Goal: Information Seeking & Learning: Understand process/instructions

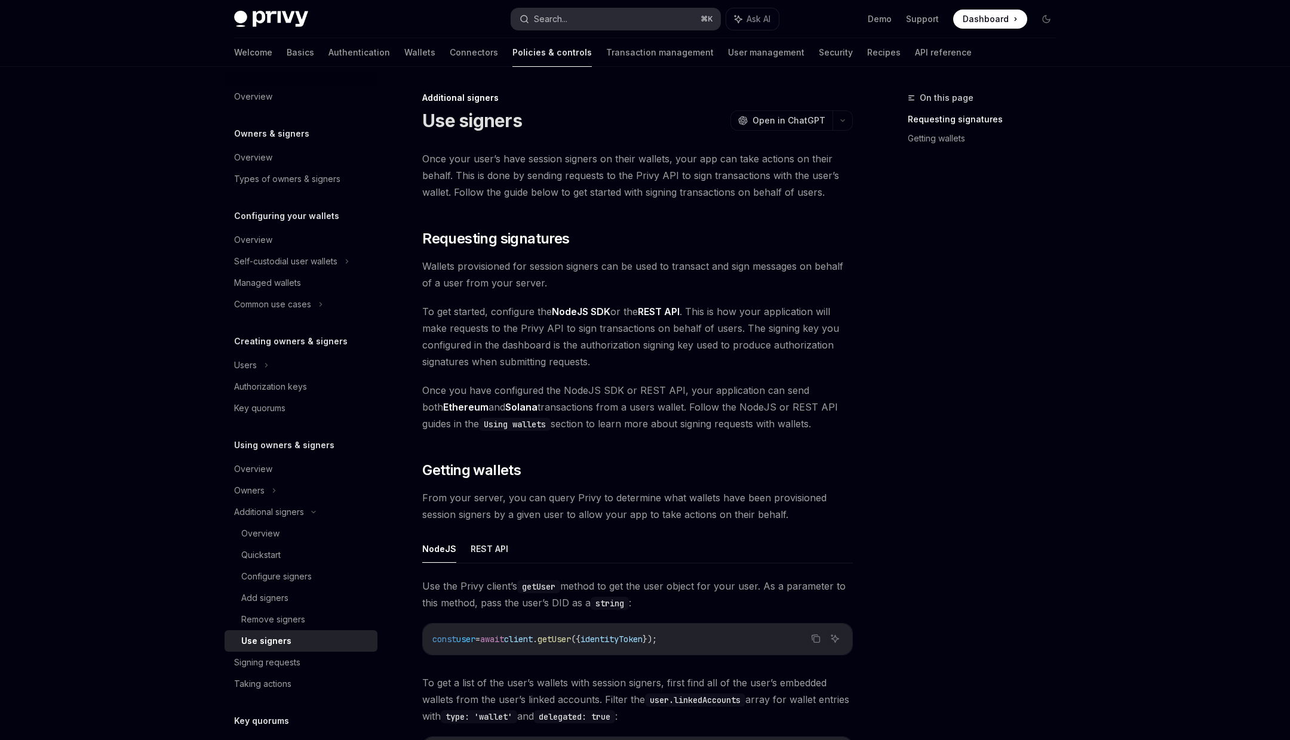
click at [598, 22] on button "Search... ⌘ K" at bounding box center [615, 18] width 209 height 21
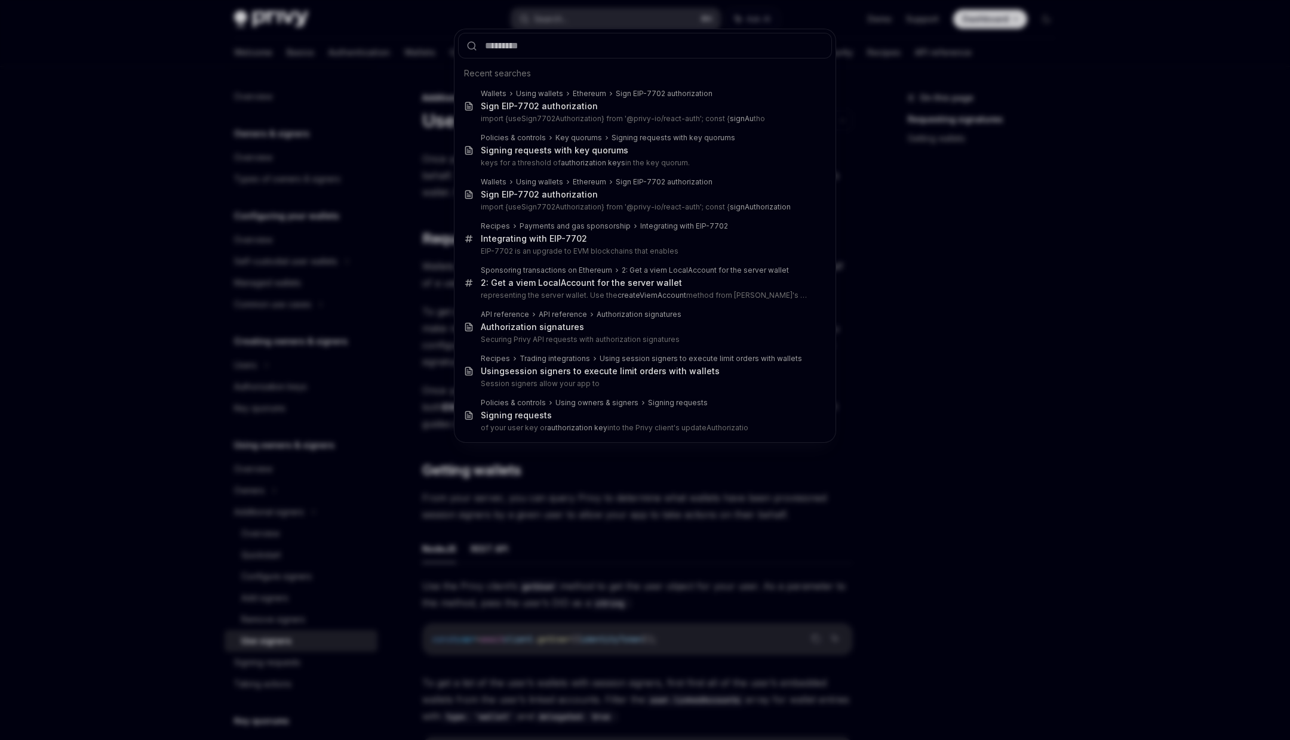
type input "**********"
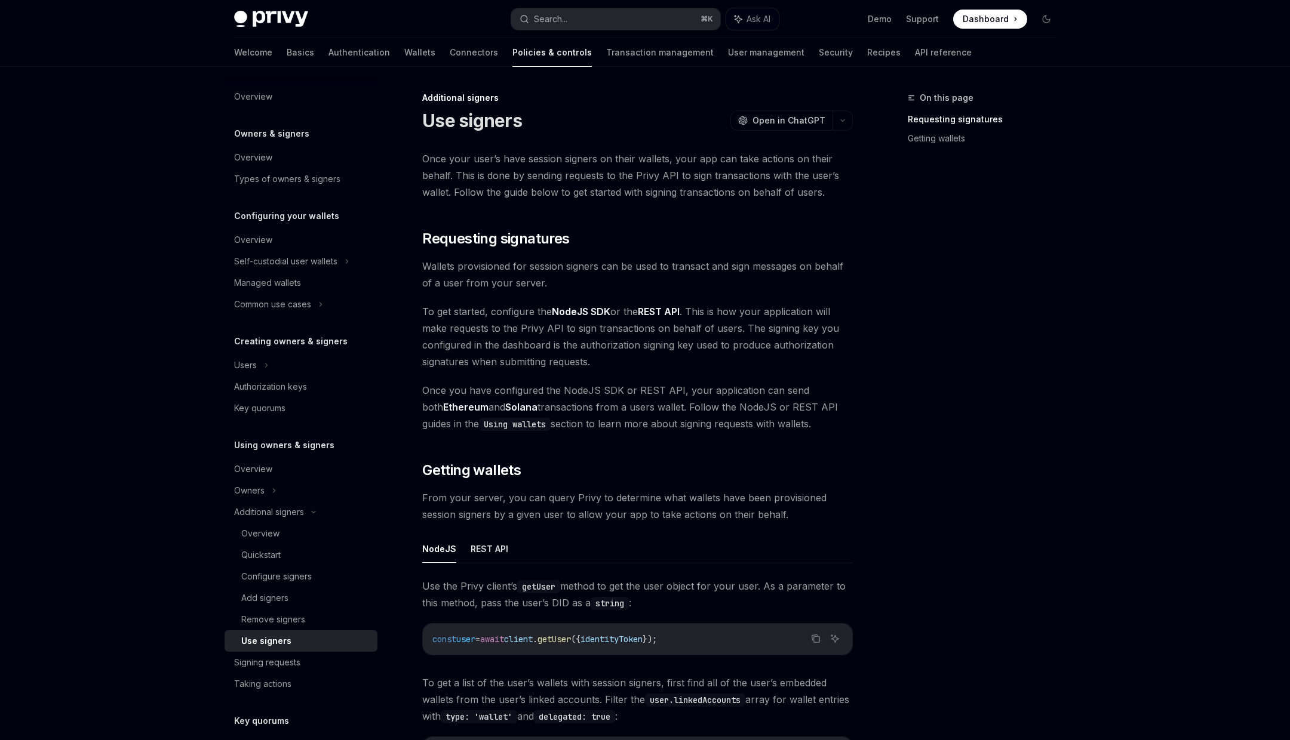
type textarea "*"
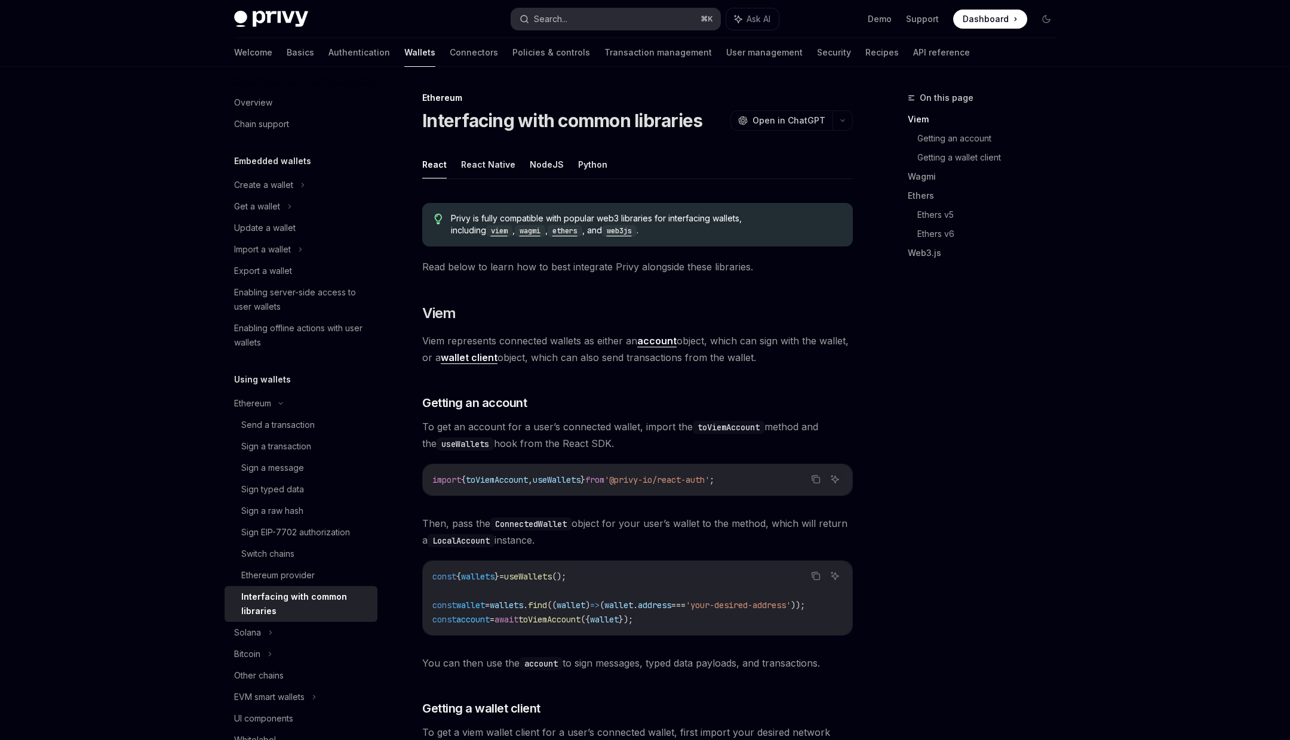
click at [611, 15] on button "Search... ⌘ K" at bounding box center [615, 18] width 209 height 21
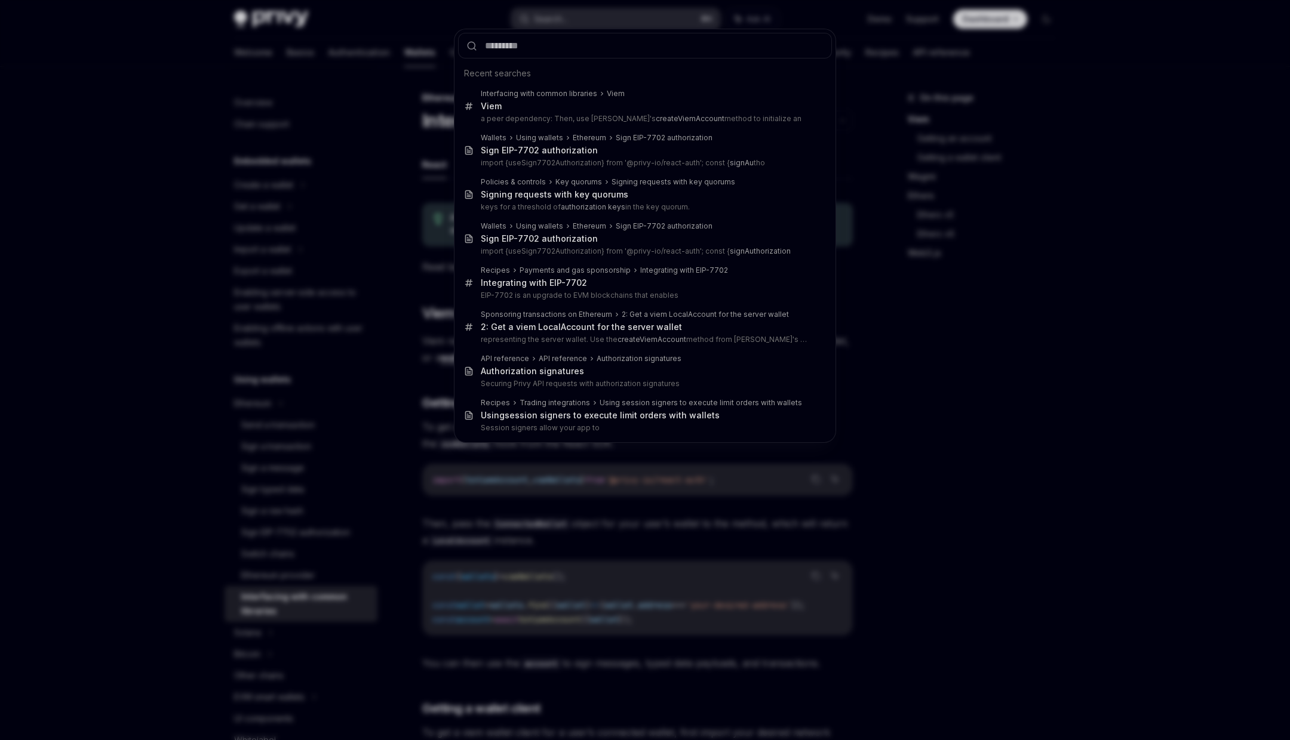
type input "**********"
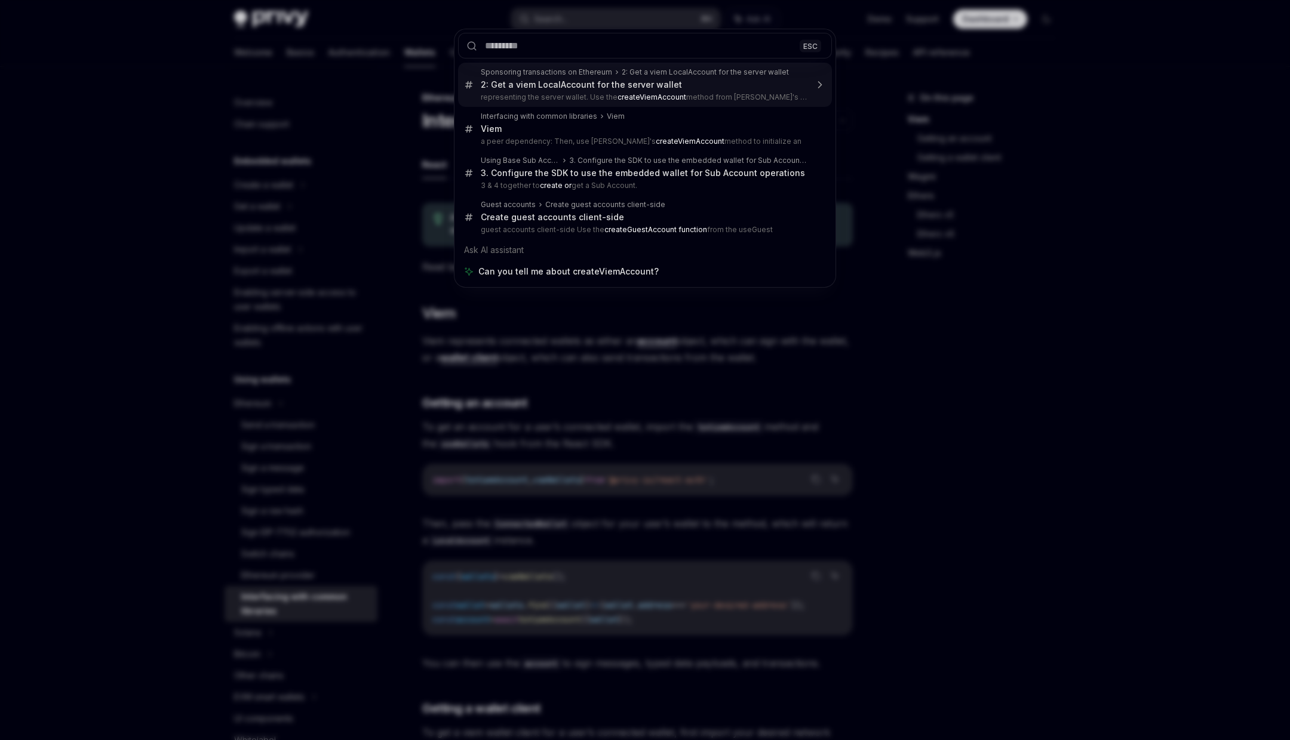
type textarea "*"
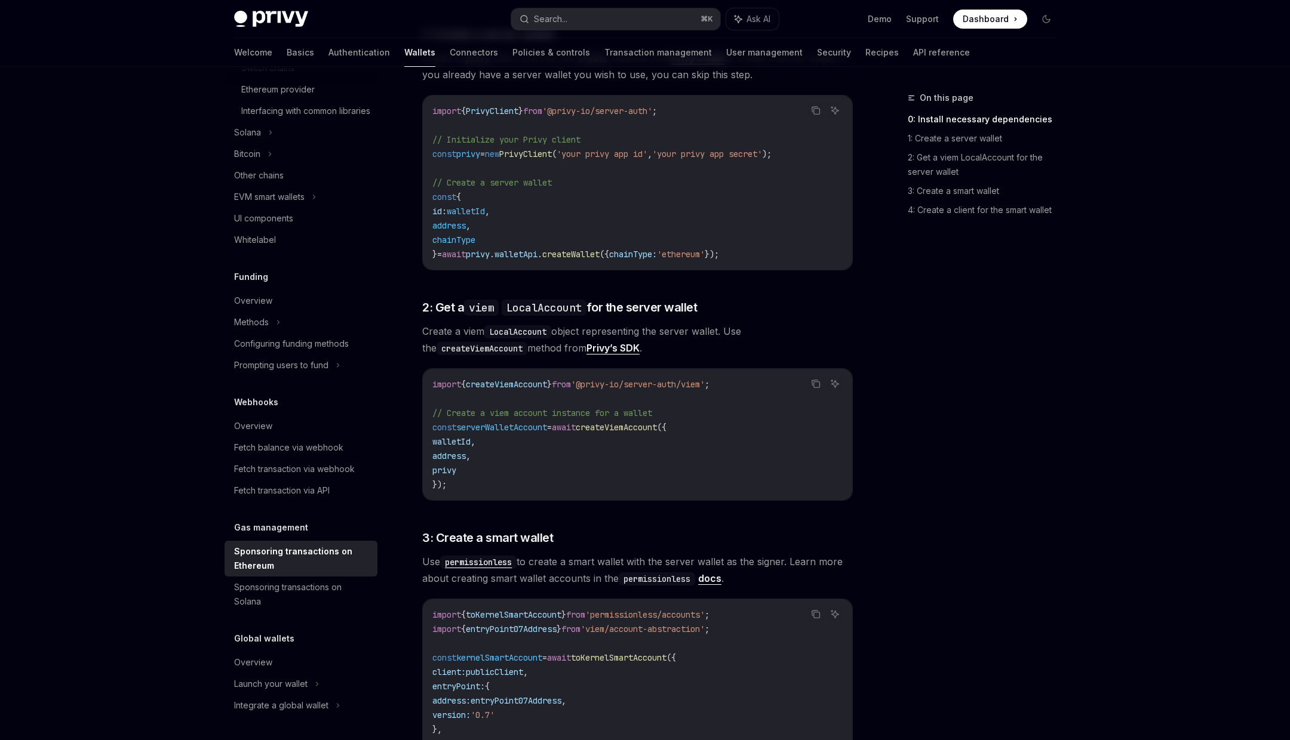
scroll to position [631, 0]
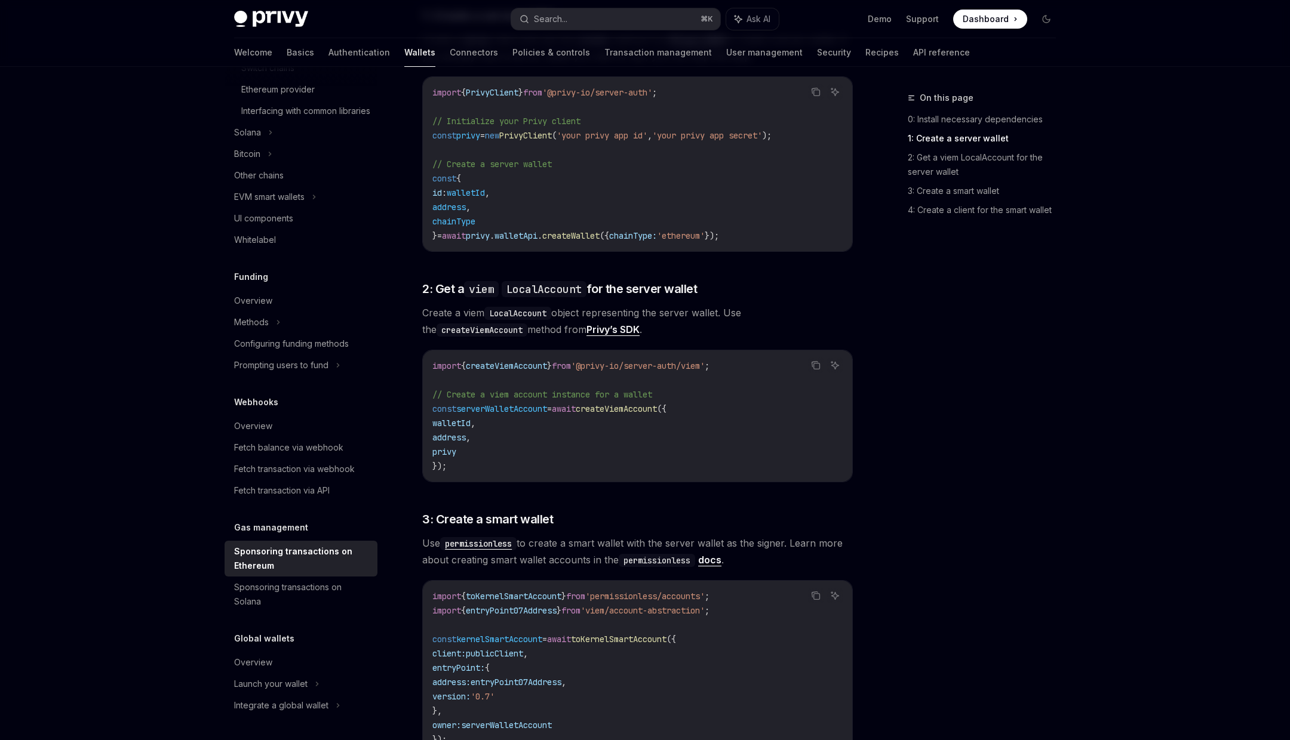
click at [600, 324] on link "Privy’s SDK" at bounding box center [612, 330] width 53 height 13
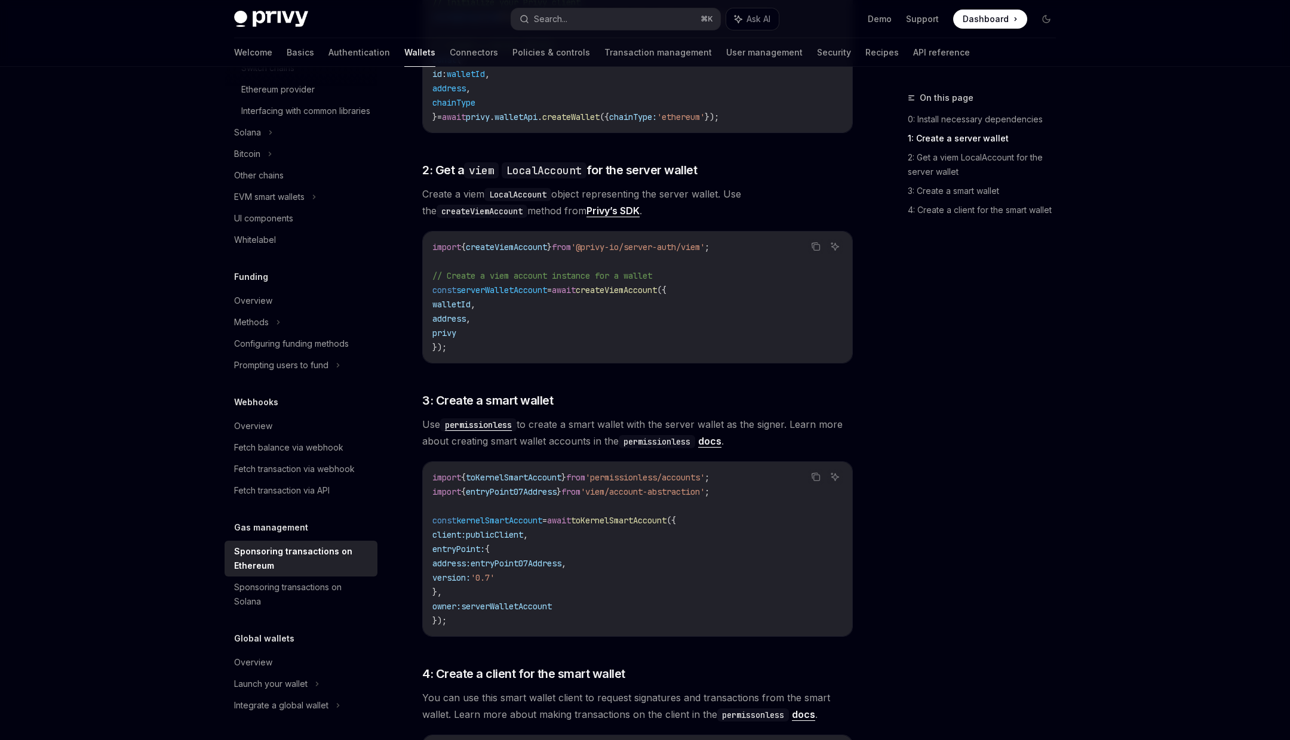
scroll to position [752, 0]
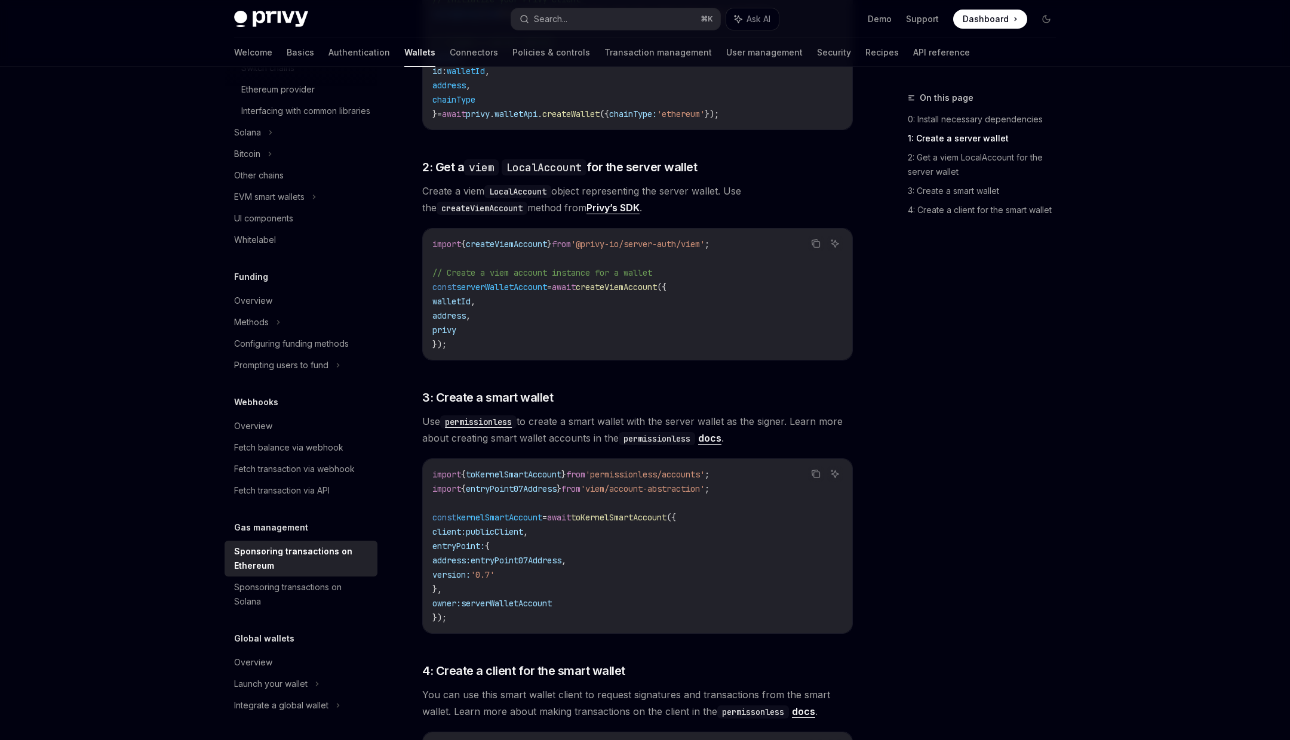
click at [515, 527] on span "publicClient" at bounding box center [494, 532] width 57 height 11
click at [511, 598] on span "serverWalletAccount" at bounding box center [506, 603] width 91 height 11
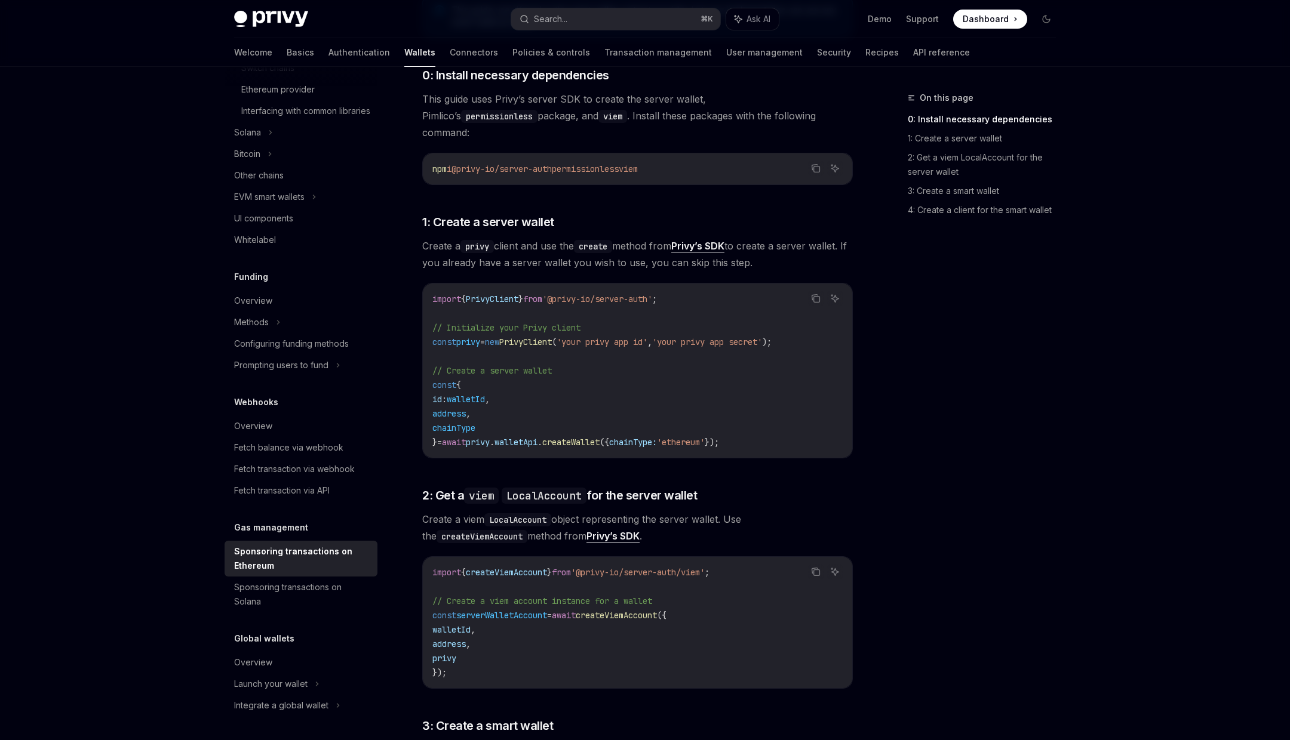
scroll to position [435, 0]
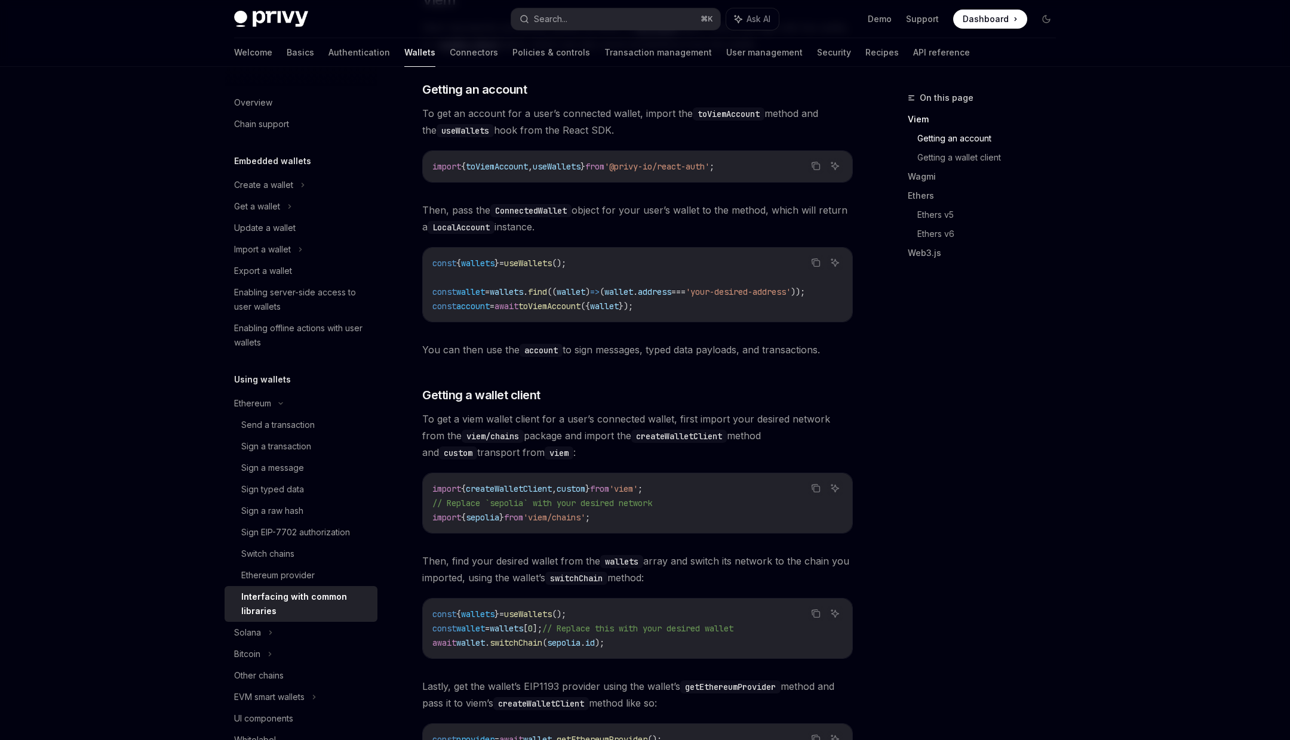
scroll to position [326, 0]
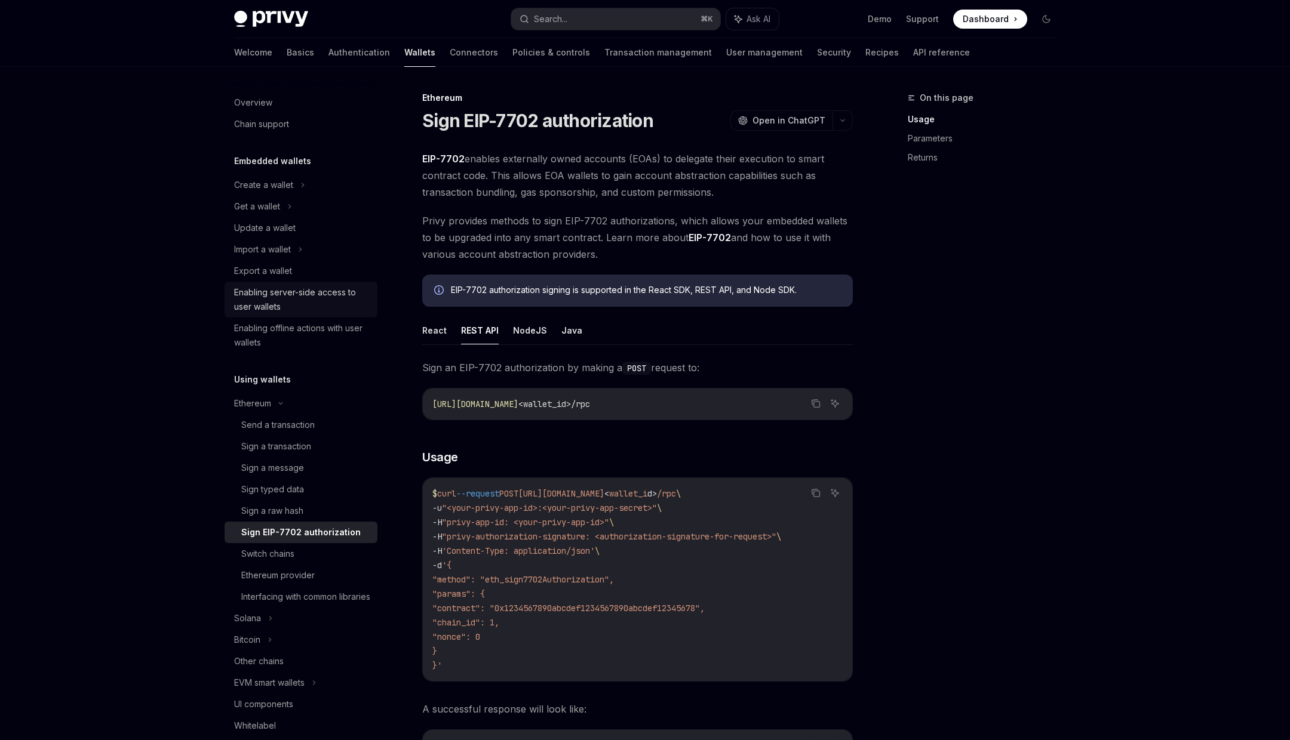
scroll to position [241, 0]
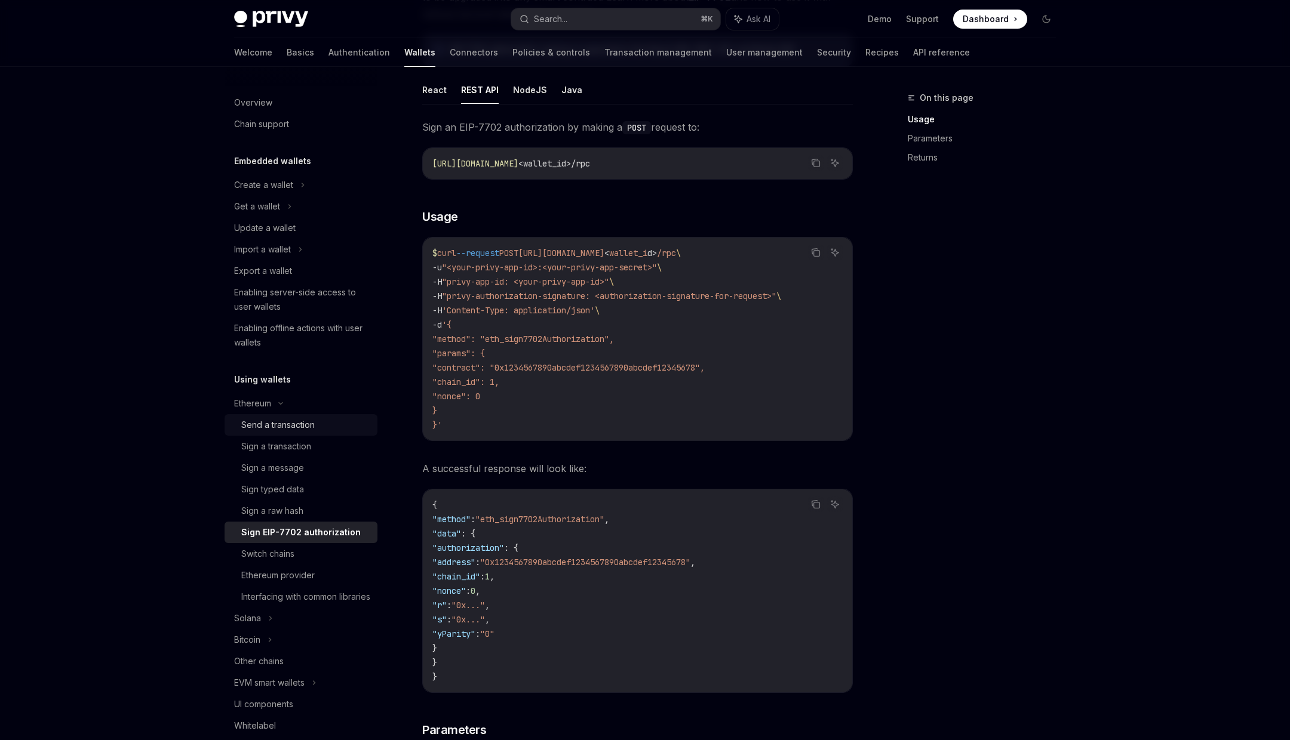
click at [307, 431] on div "Send a transaction" at bounding box center [277, 425] width 73 height 14
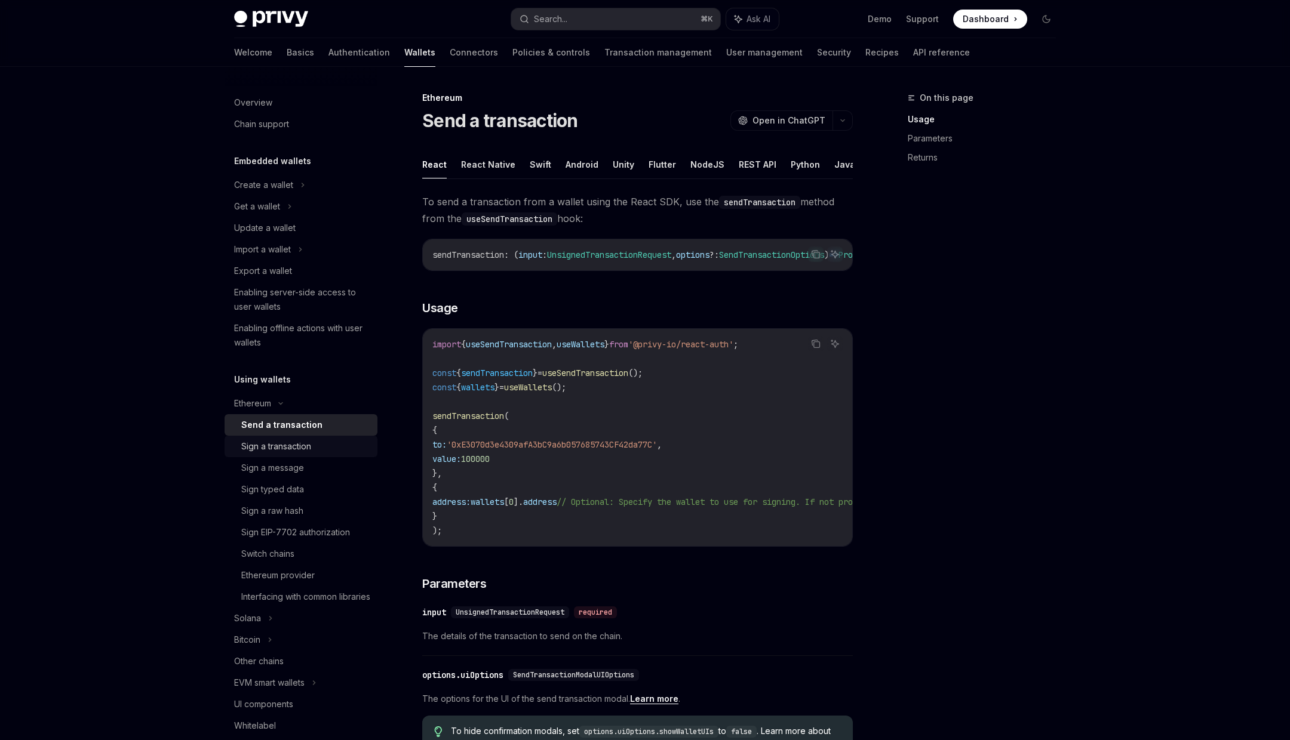
click at [305, 454] on link "Sign a transaction" at bounding box center [301, 446] width 153 height 21
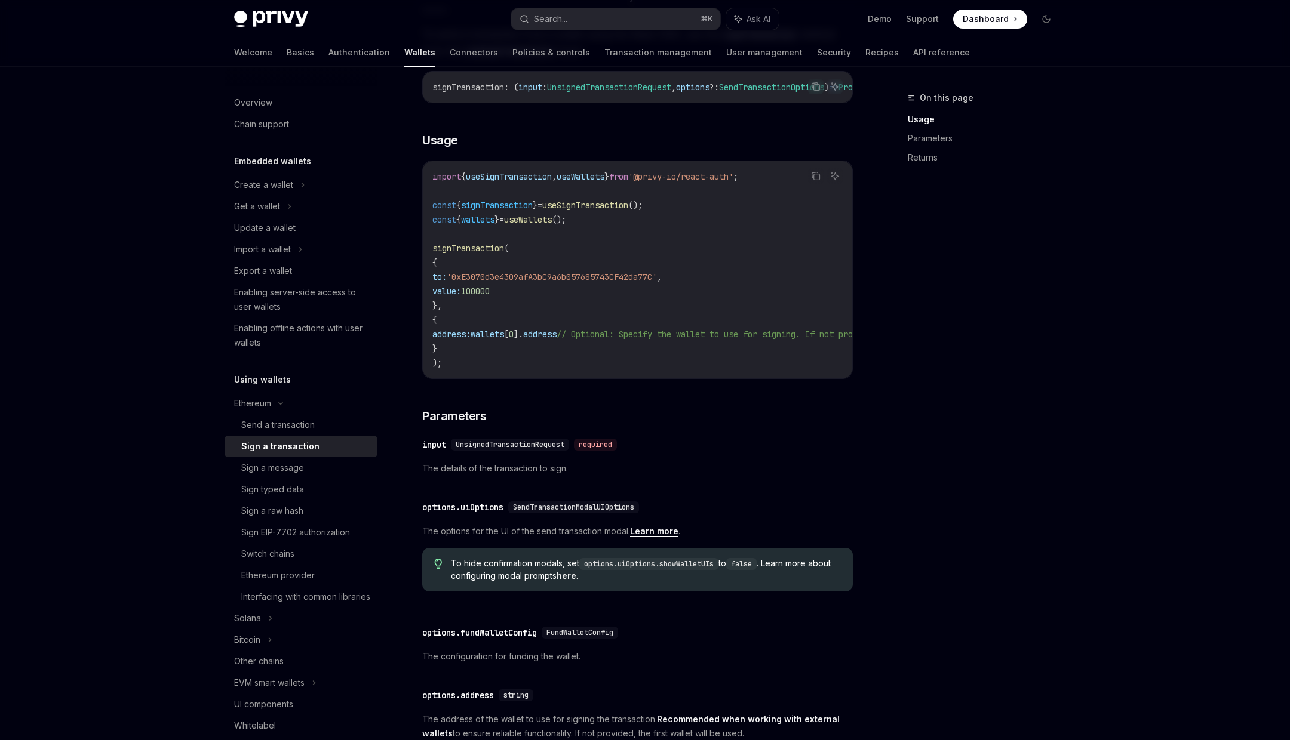
click at [498, 336] on span "wallets" at bounding box center [487, 334] width 33 height 11
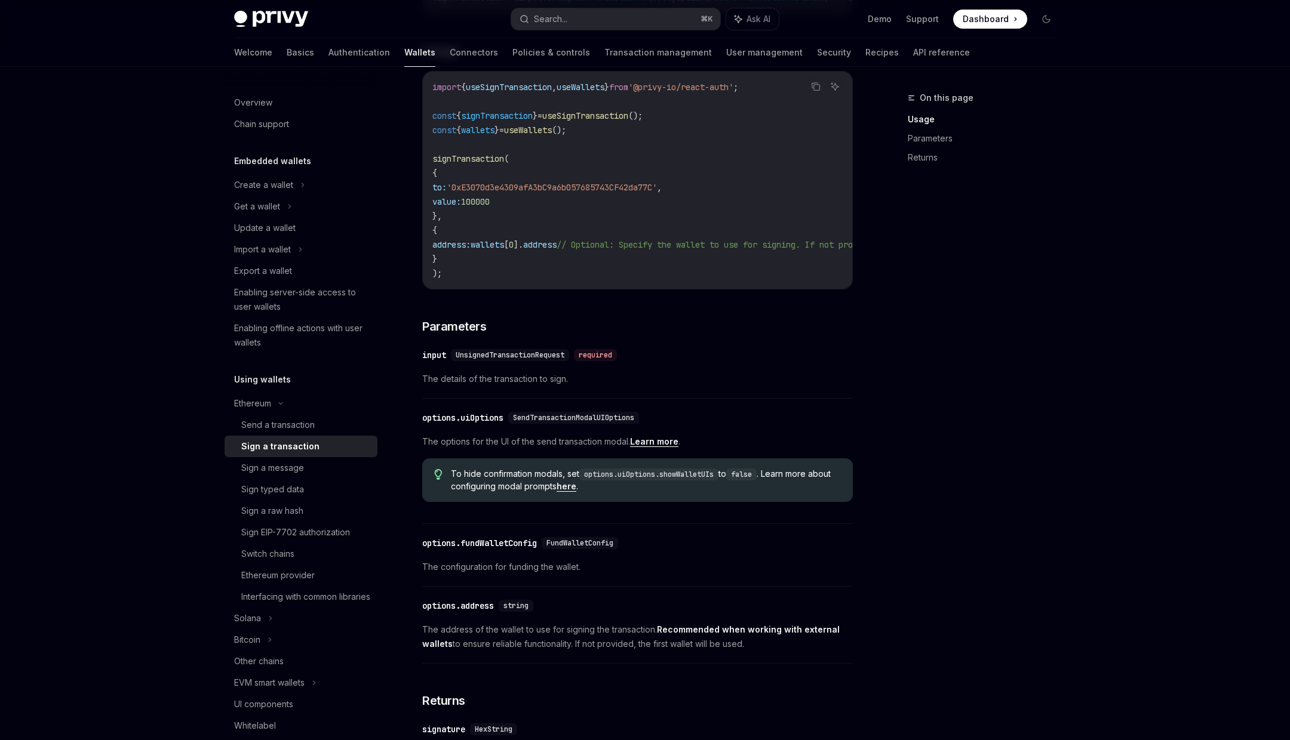
scroll to position [260, 0]
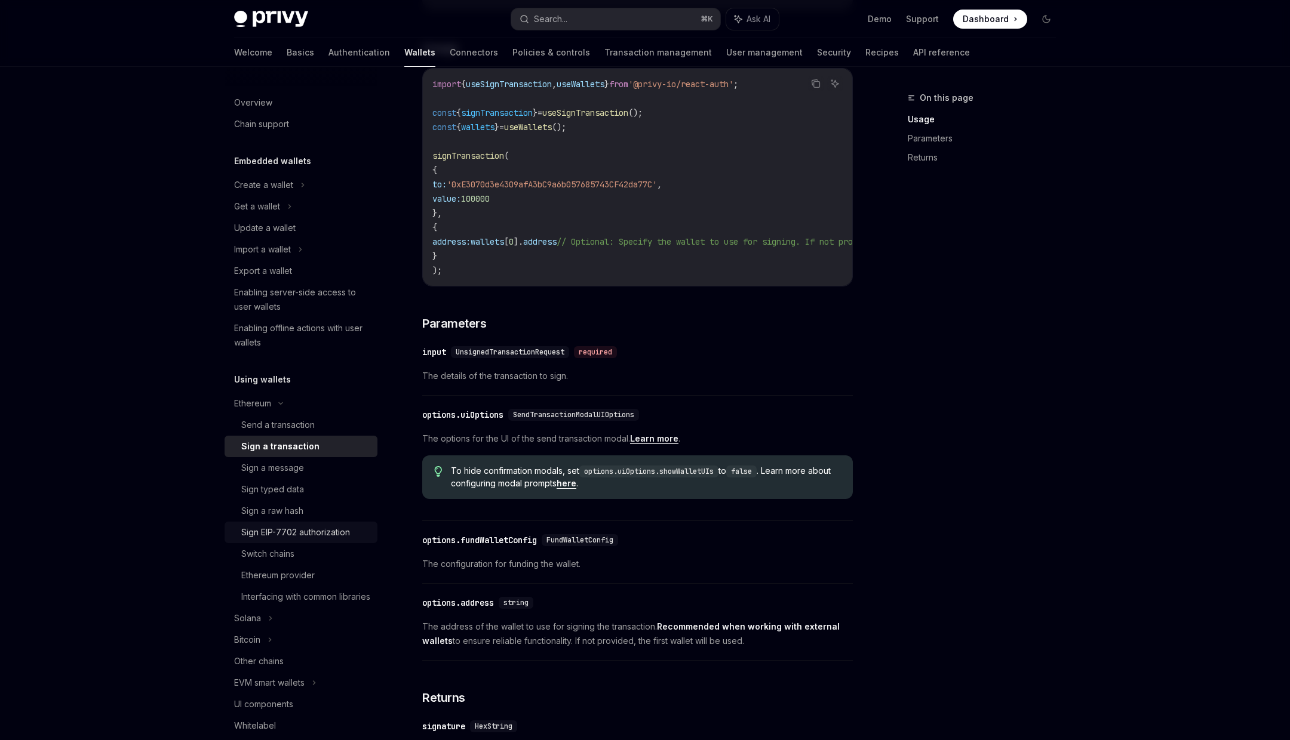
click at [309, 533] on div "Sign EIP-7702 authorization" at bounding box center [295, 532] width 109 height 14
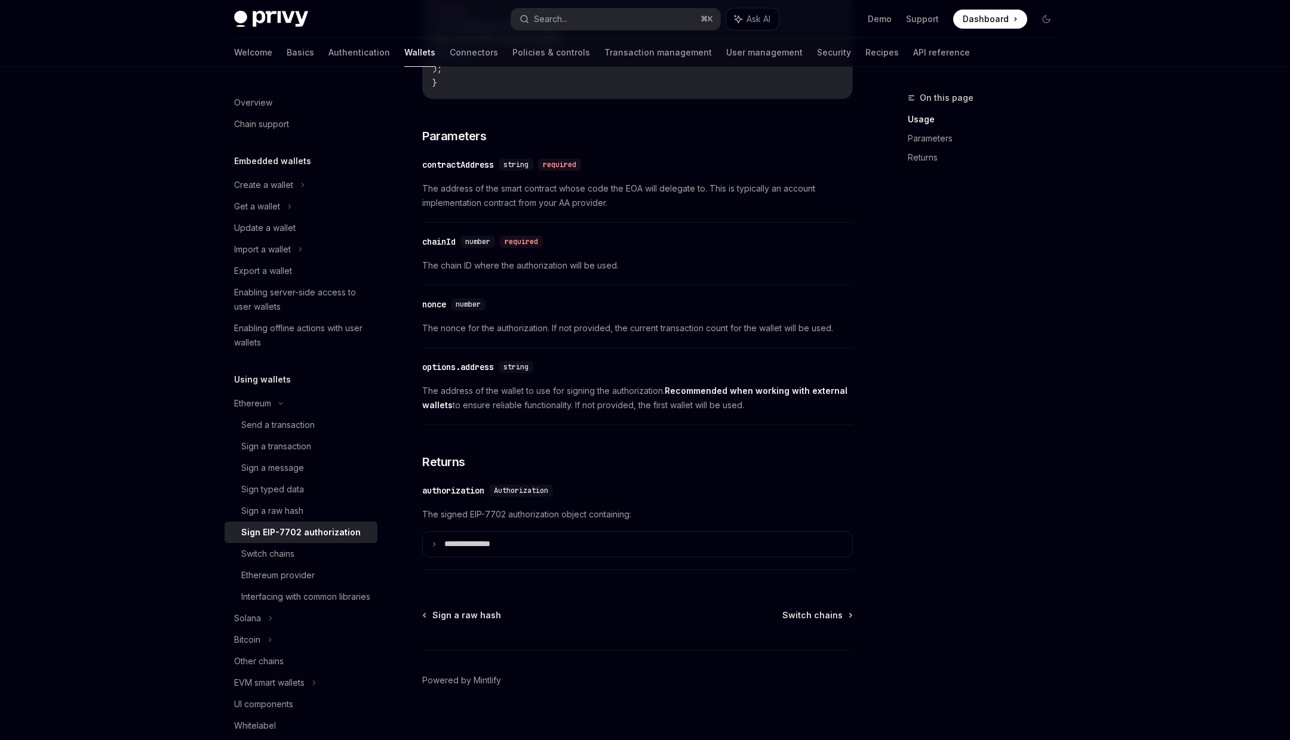
scroll to position [860, 0]
click at [479, 548] on p "**********" at bounding box center [476, 542] width 65 height 11
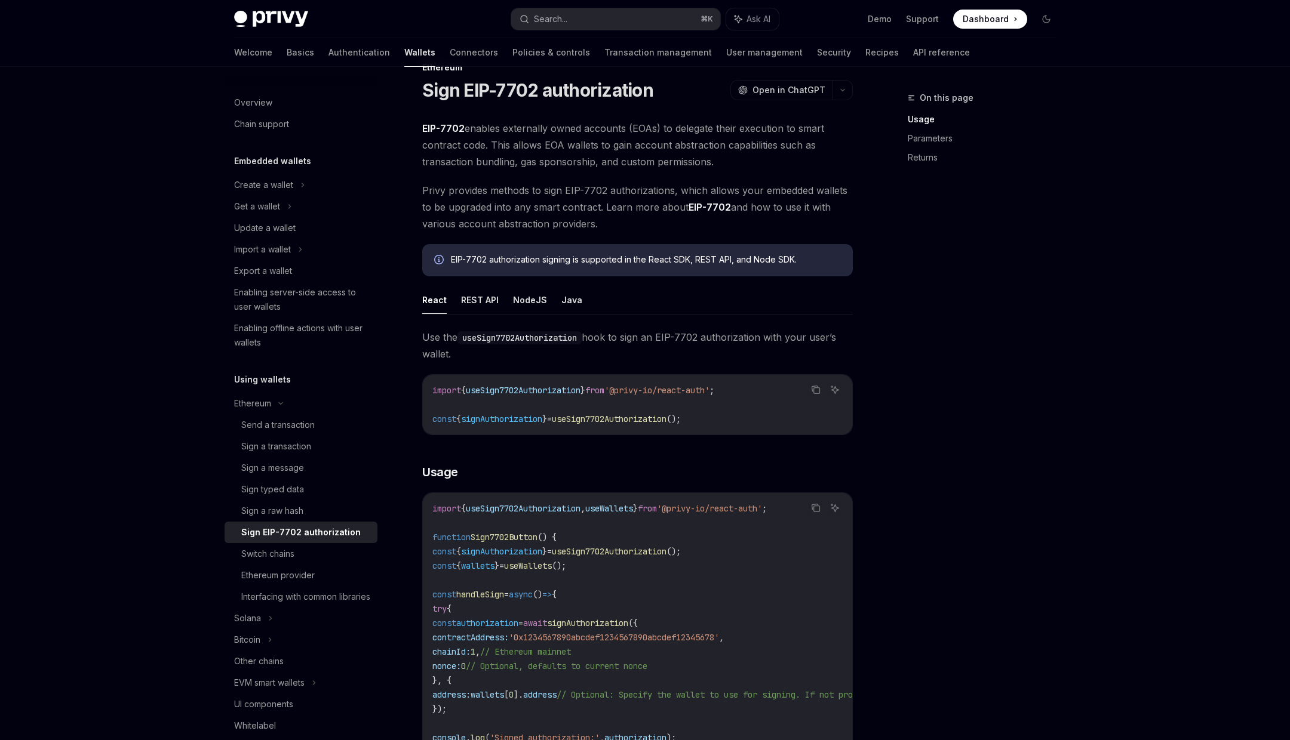
scroll to position [0, 0]
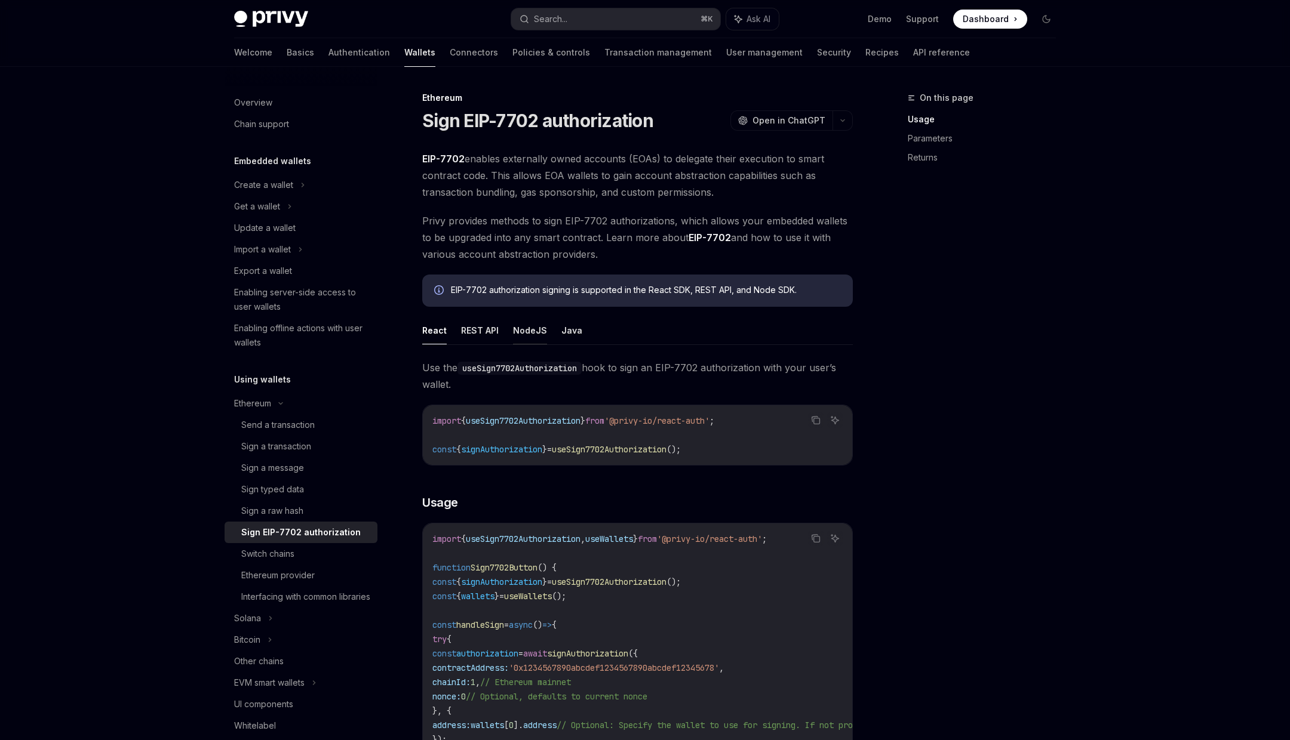
click at [528, 337] on button "NodeJS" at bounding box center [530, 330] width 34 height 28
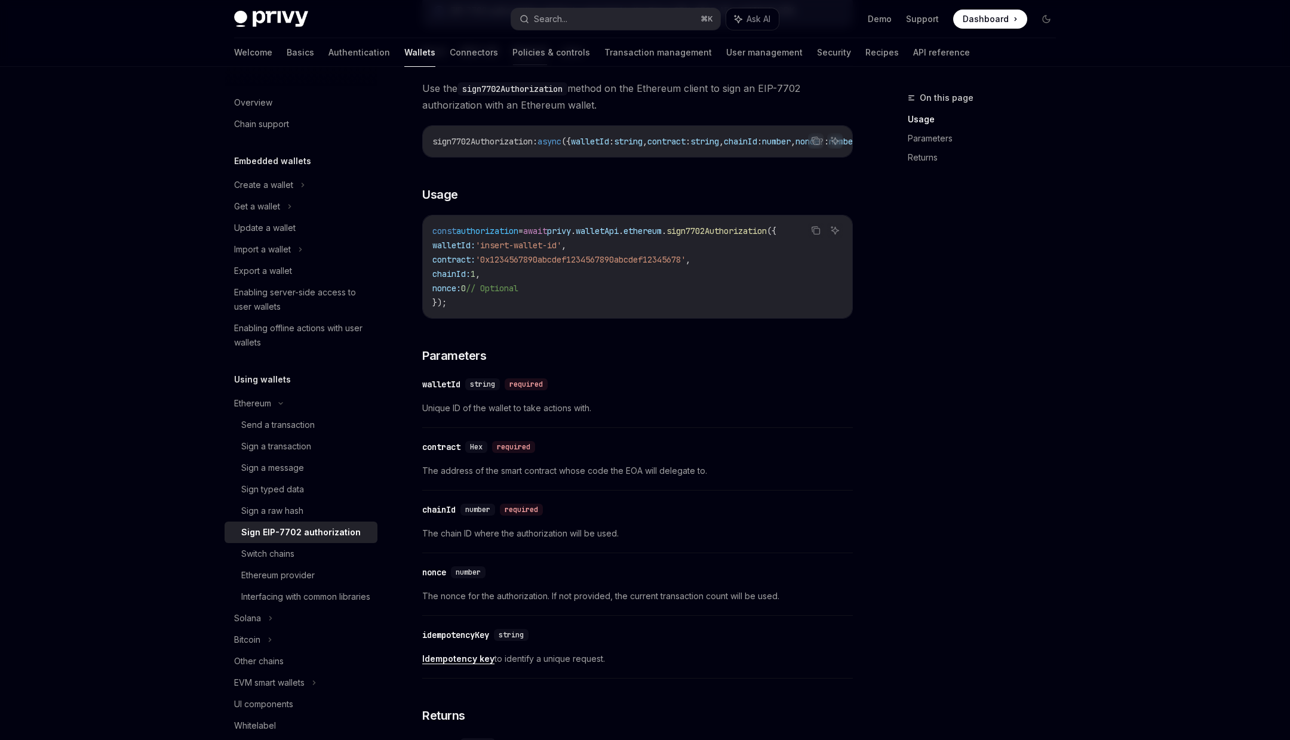
scroll to position [8, 0]
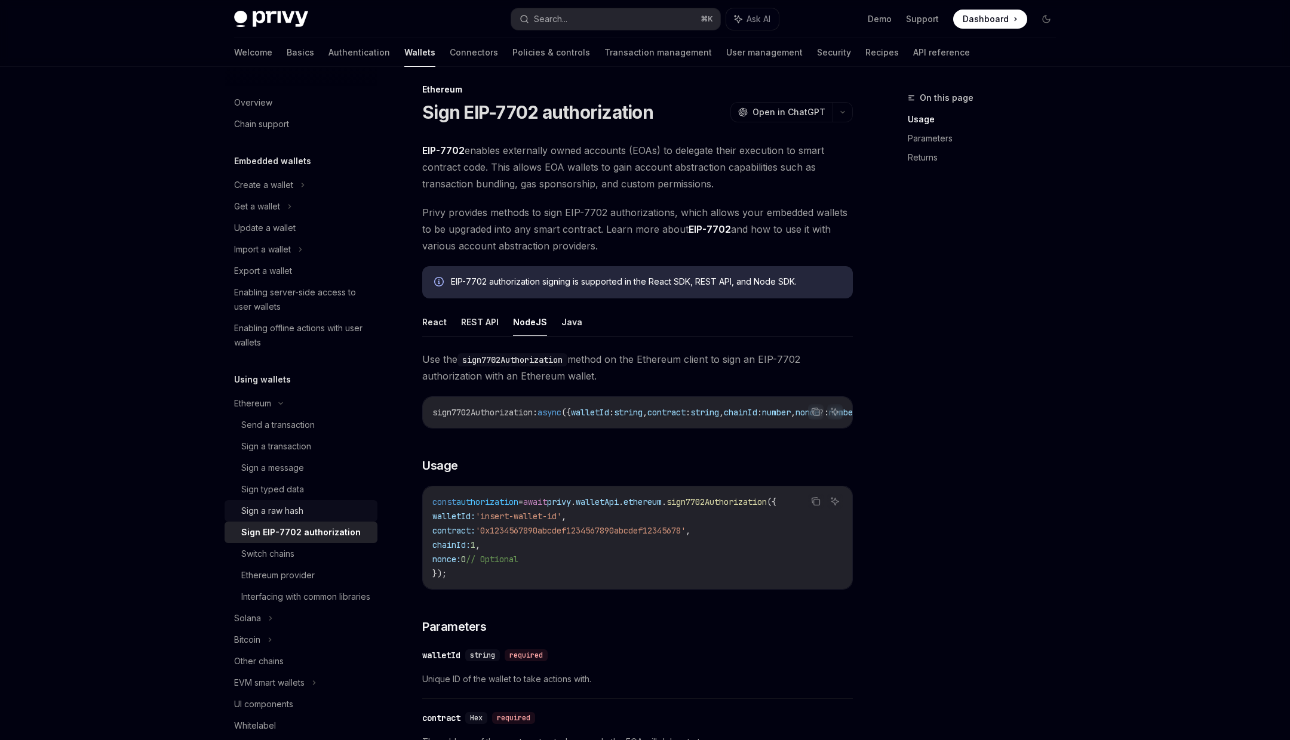
click at [291, 514] on div "Sign a raw hash" at bounding box center [272, 511] width 62 height 14
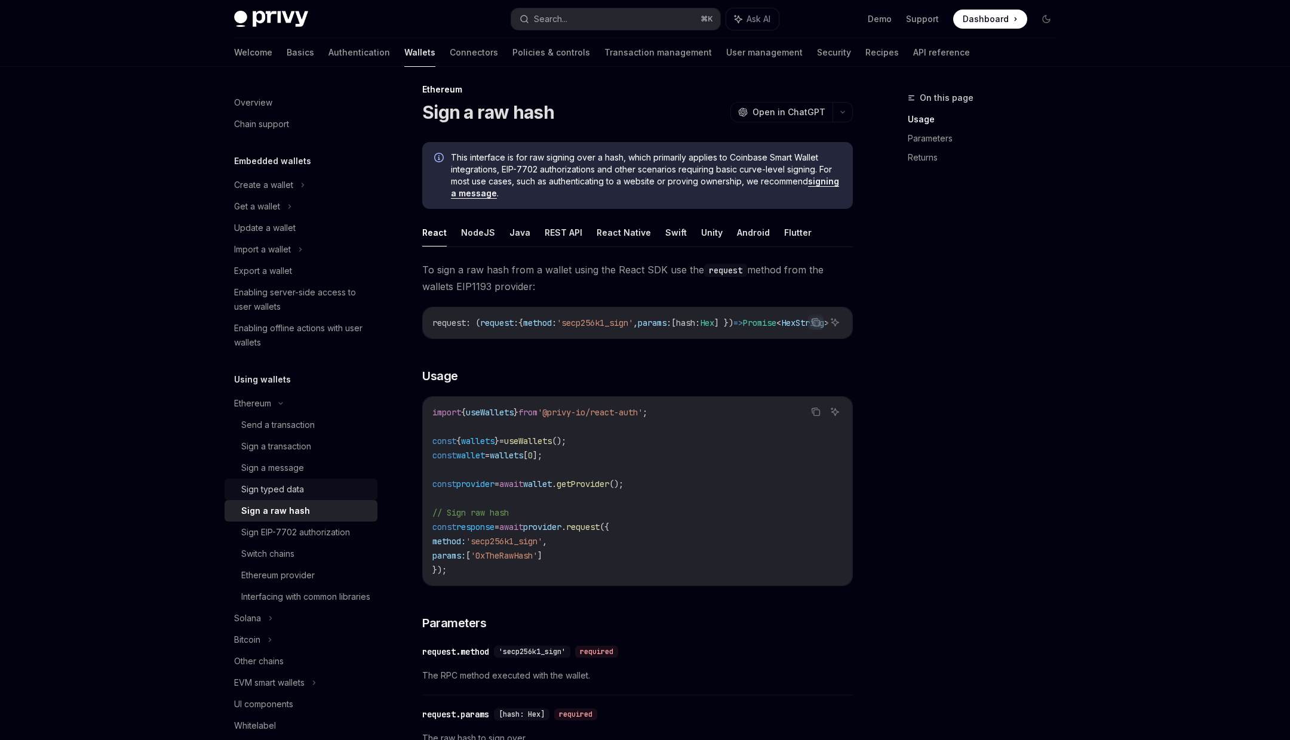
click at [295, 493] on div "Sign typed data" at bounding box center [272, 489] width 63 height 14
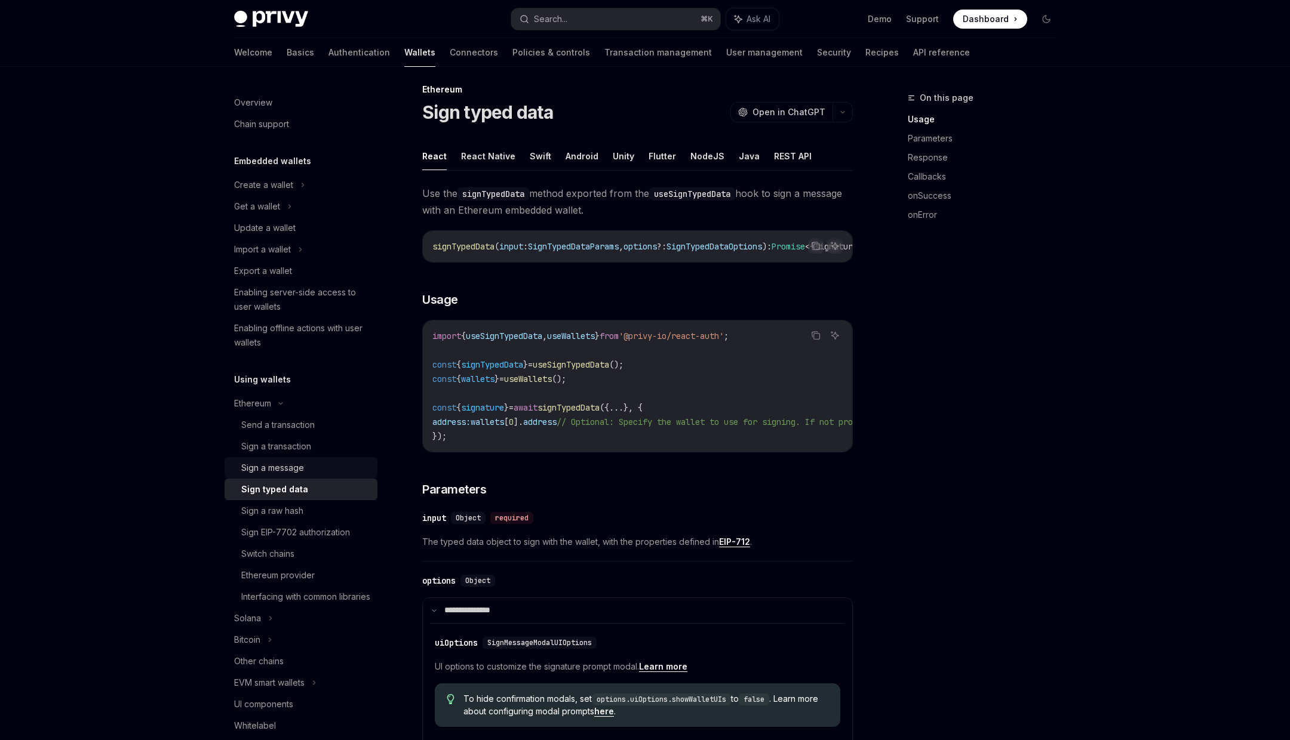
click at [296, 469] on div "Sign a message" at bounding box center [272, 468] width 63 height 14
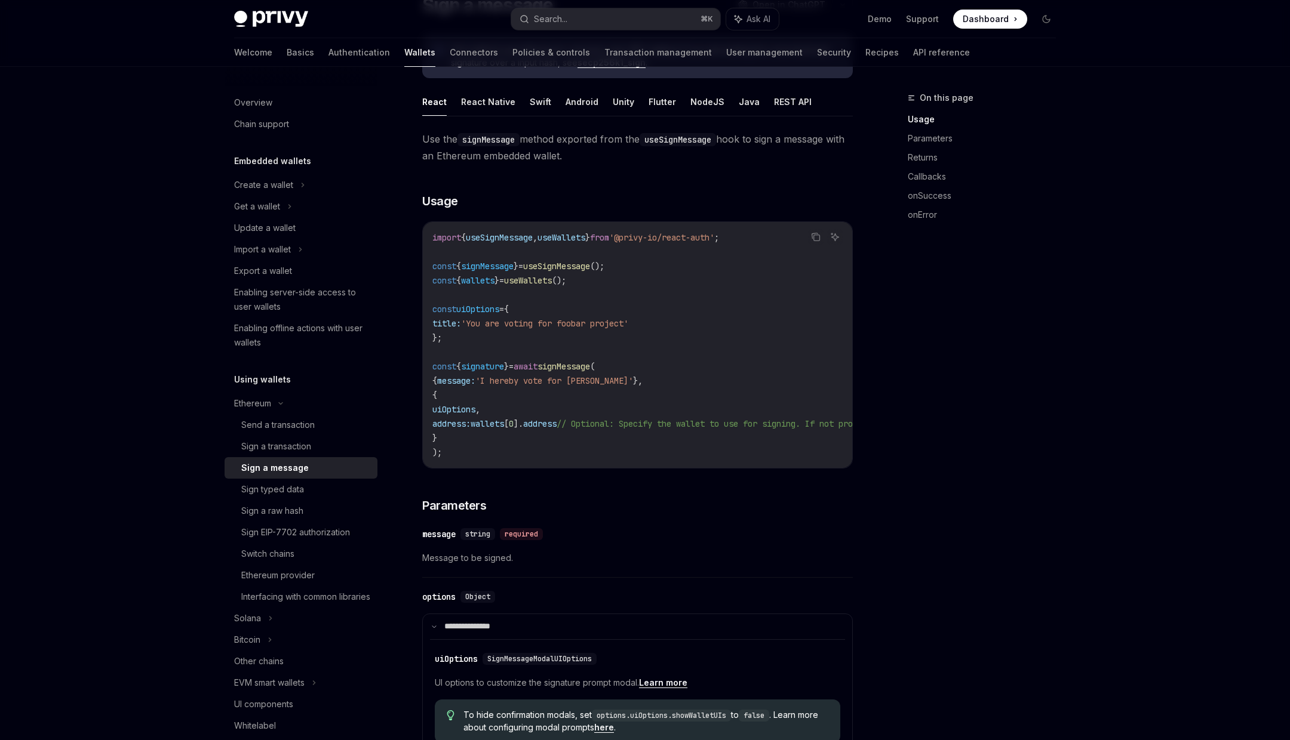
scroll to position [120, 0]
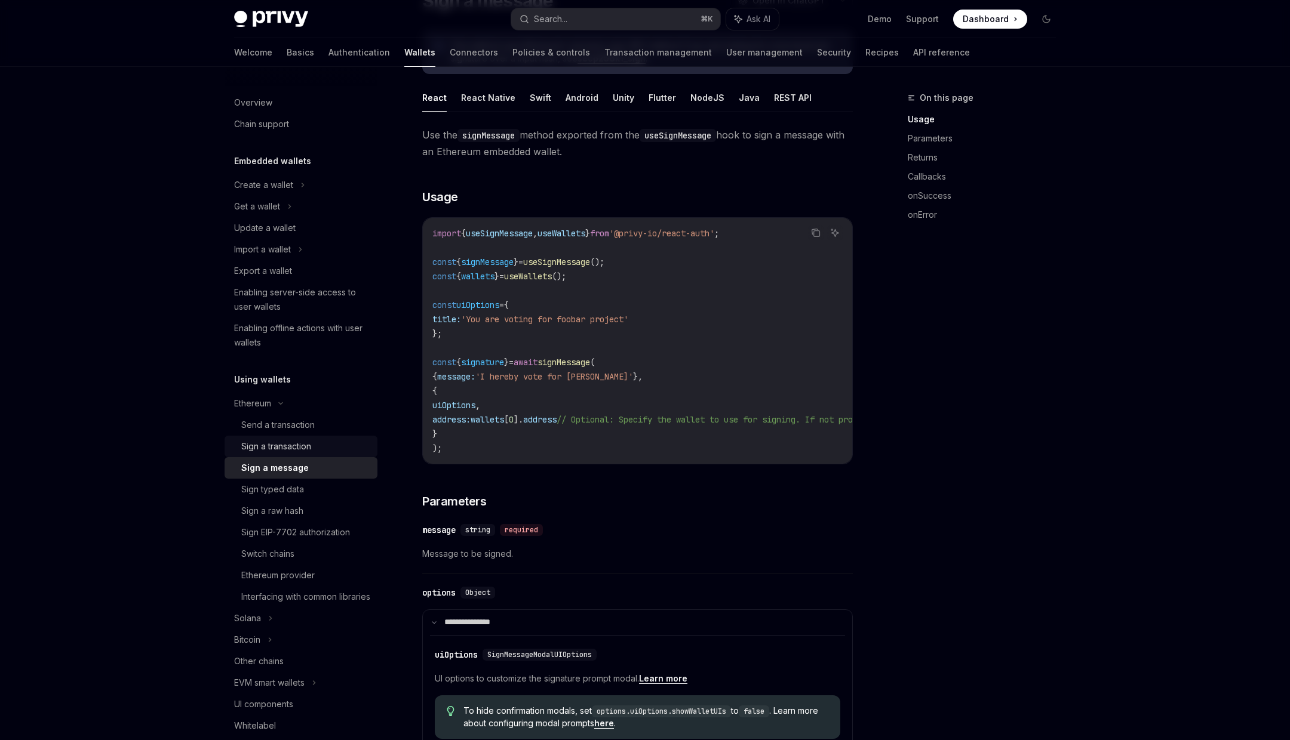
click at [311, 439] on div "Sign a transaction" at bounding box center [276, 446] width 70 height 14
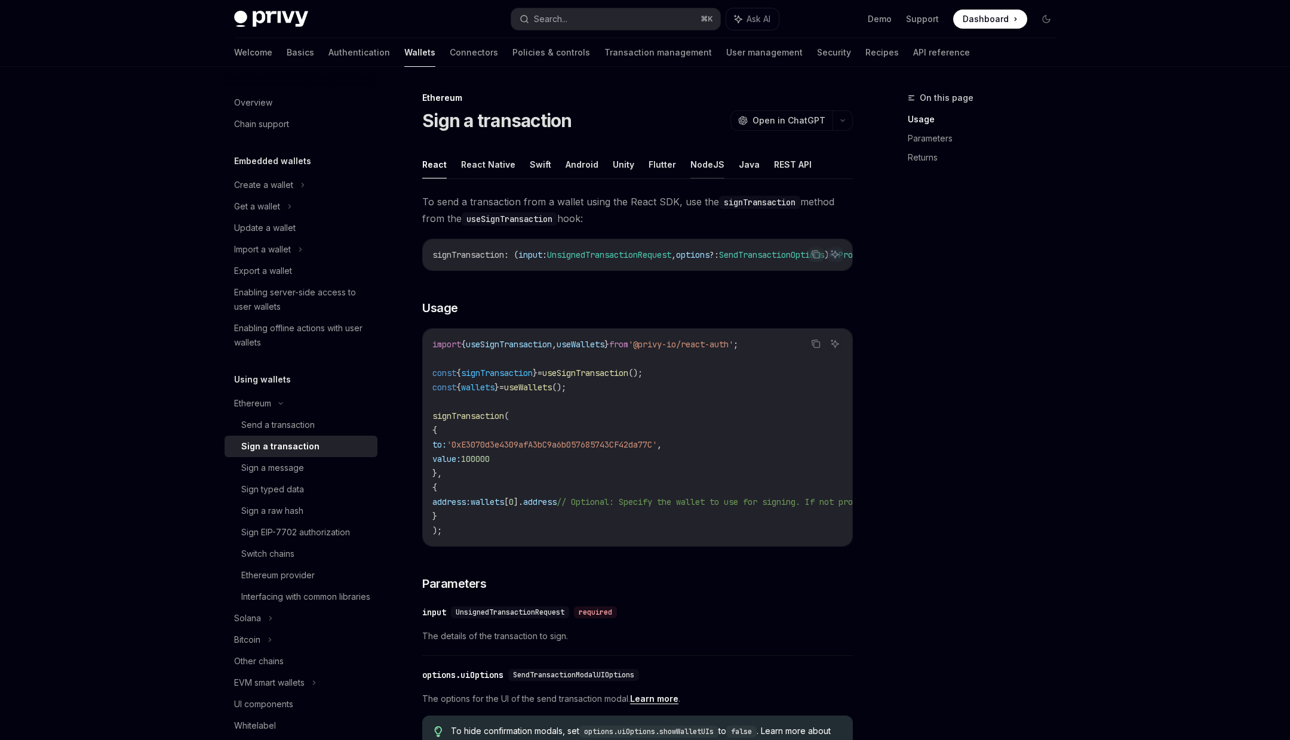
click at [691, 163] on button "NodeJS" at bounding box center [707, 164] width 34 height 28
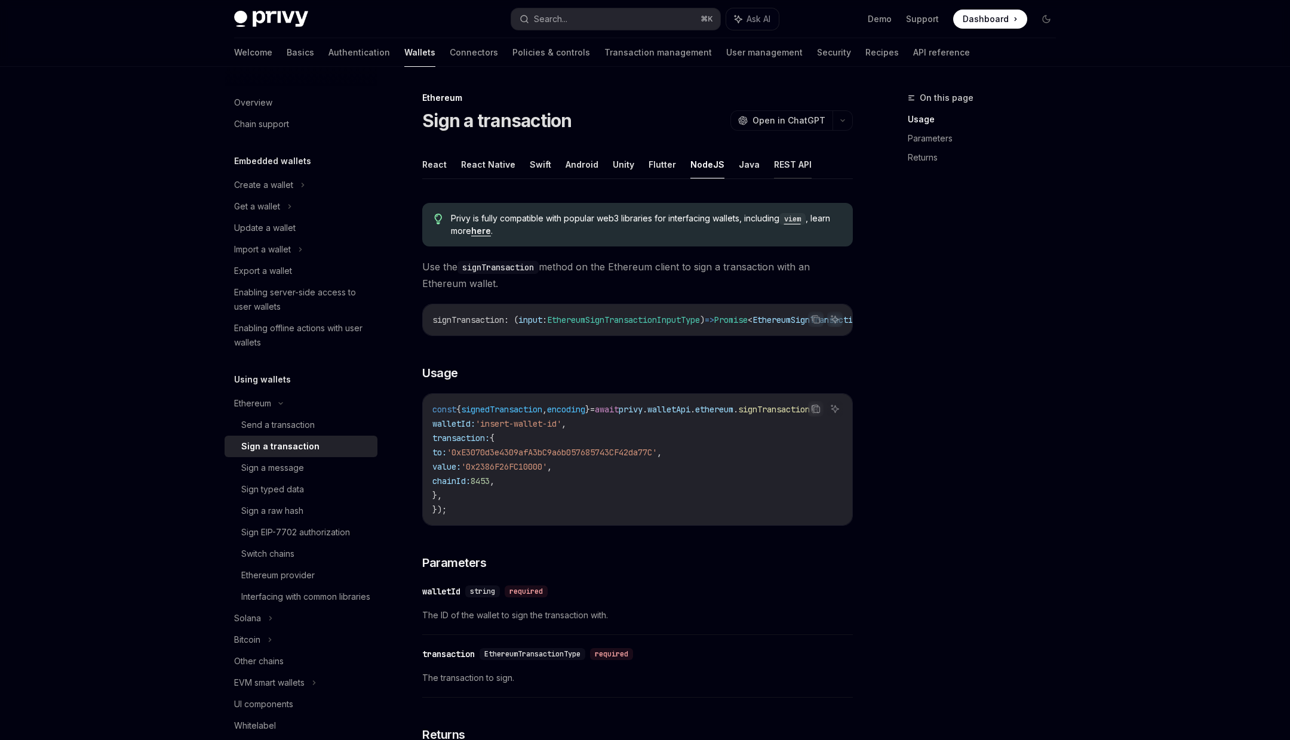
click at [784, 165] on button "REST API" at bounding box center [793, 164] width 38 height 28
type textarea "*"
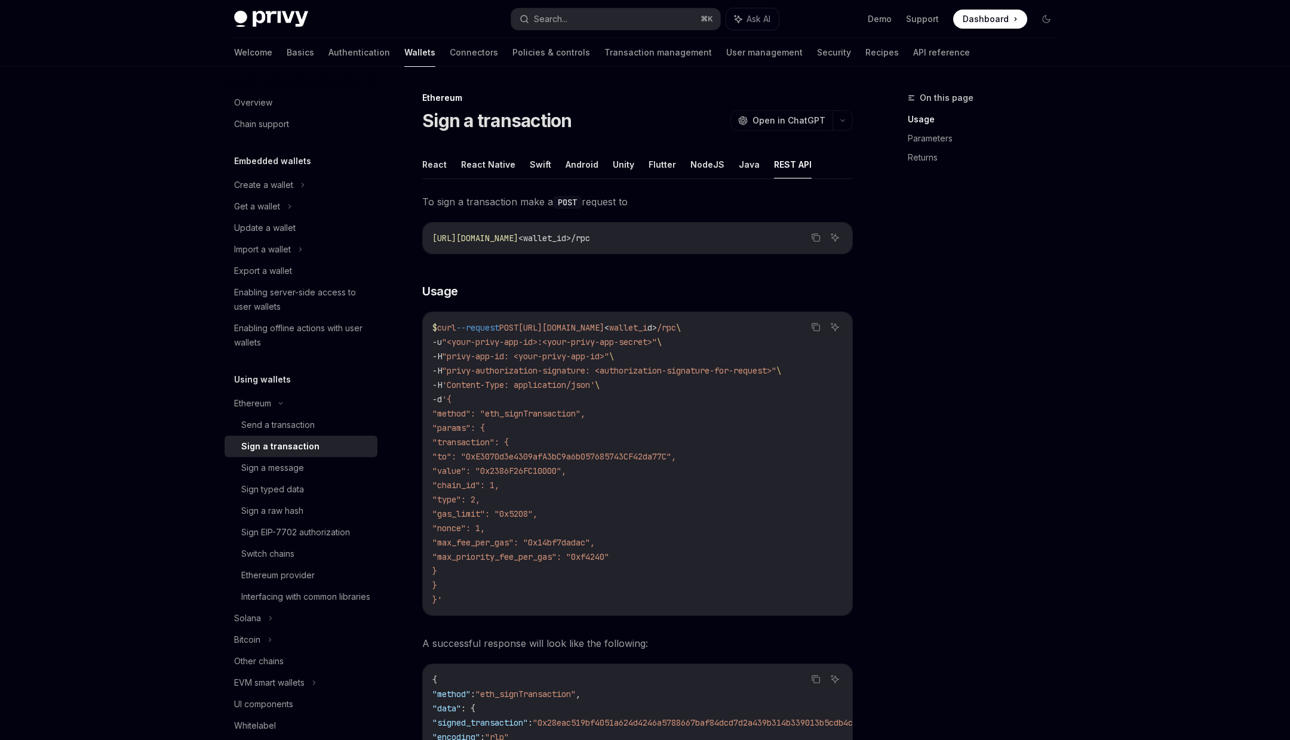
click at [585, 413] on span ""method": "eth_signTransaction"," at bounding box center [508, 413] width 153 height 11
click at [509, 441] on span ""transaction": {" at bounding box center [470, 442] width 76 height 11
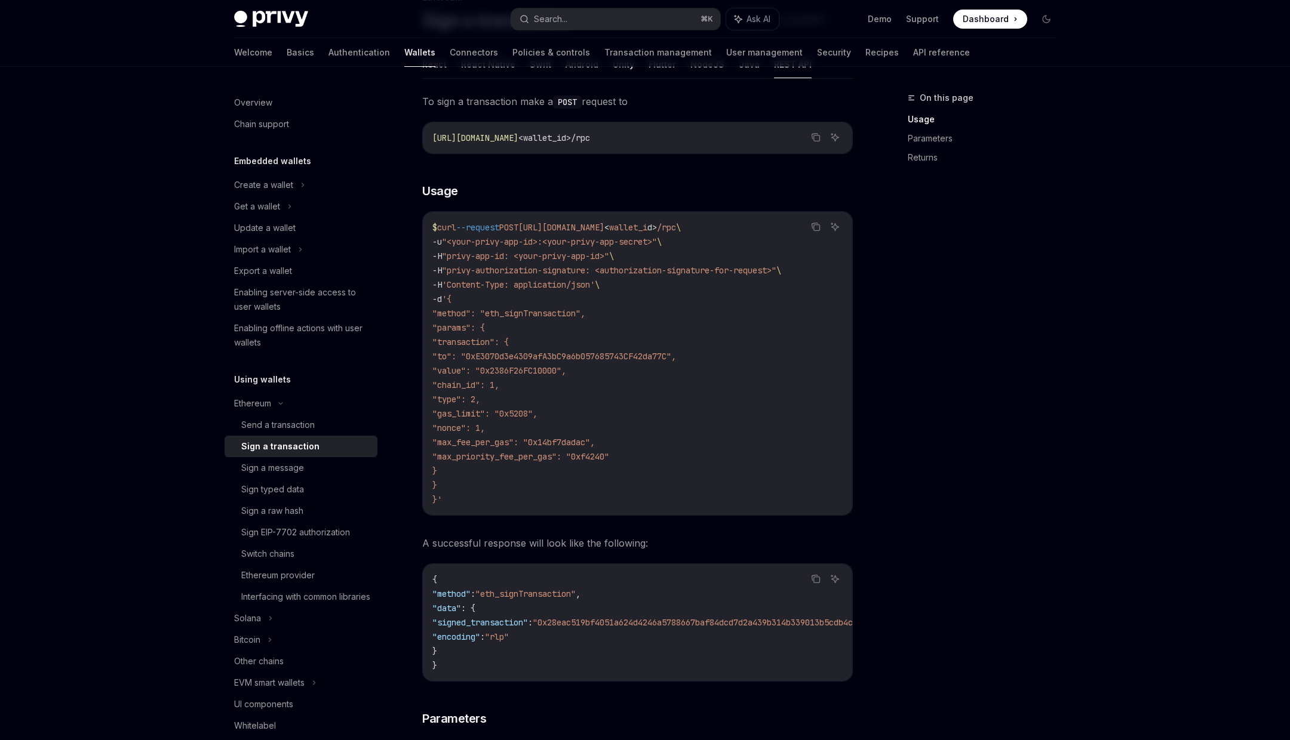
scroll to position [105, 0]
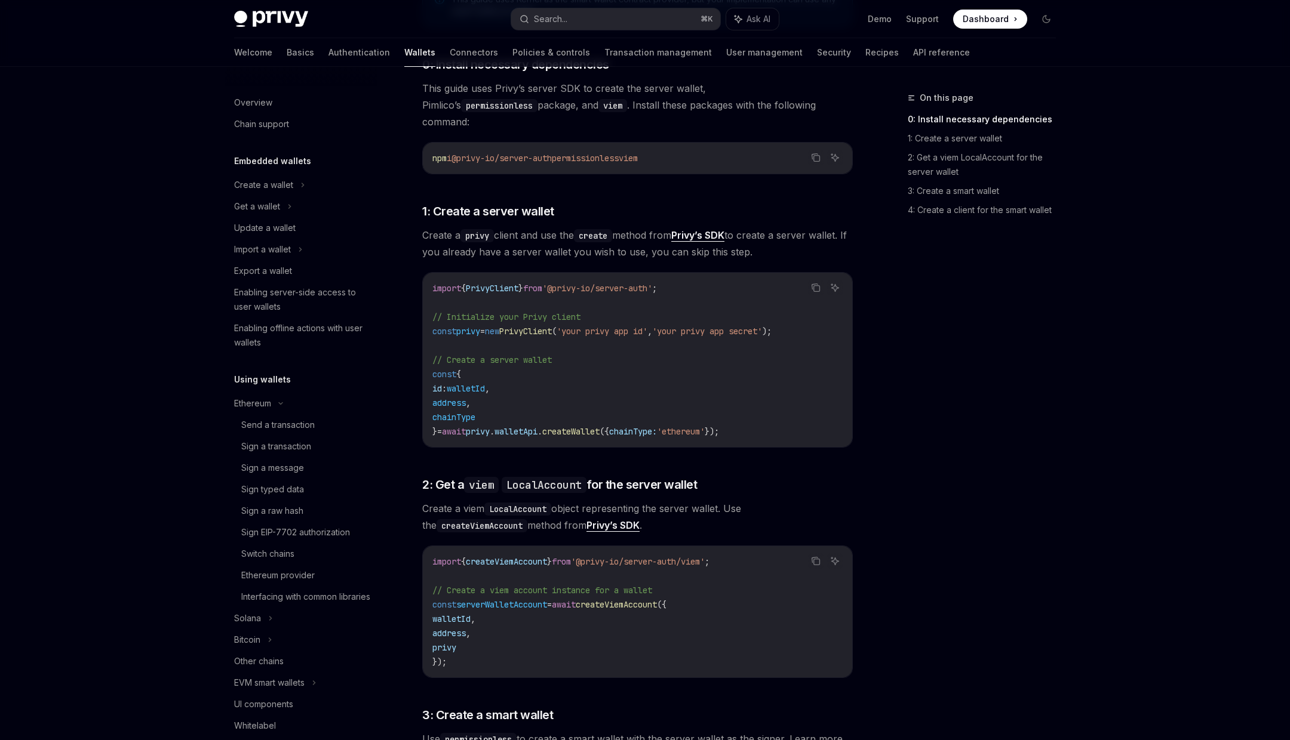
click at [591, 34] on div "Privy Docs home page Search... ⌘ K Ask AI Demo Support Dashboard Dashboard Sear…" at bounding box center [645, 19] width 822 height 38
click at [597, 26] on button "Search... ⌘ K" at bounding box center [615, 18] width 209 height 21
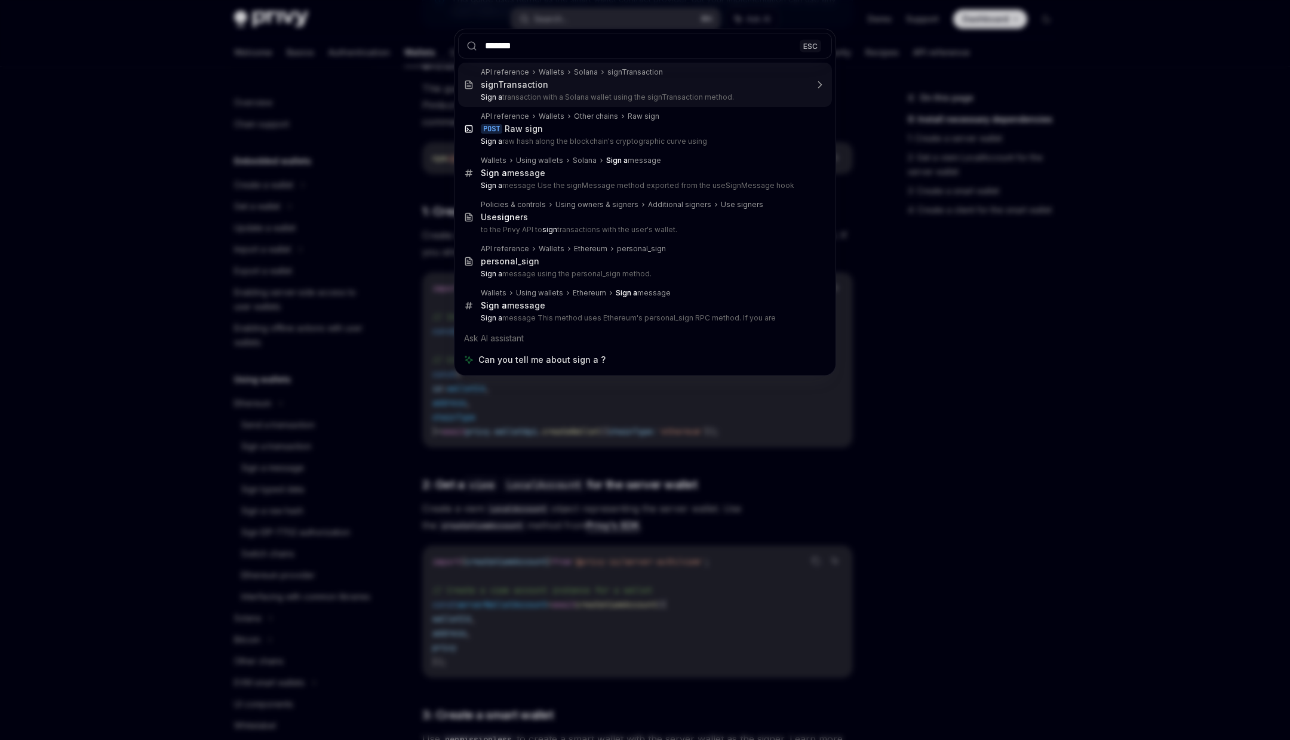
type input "********"
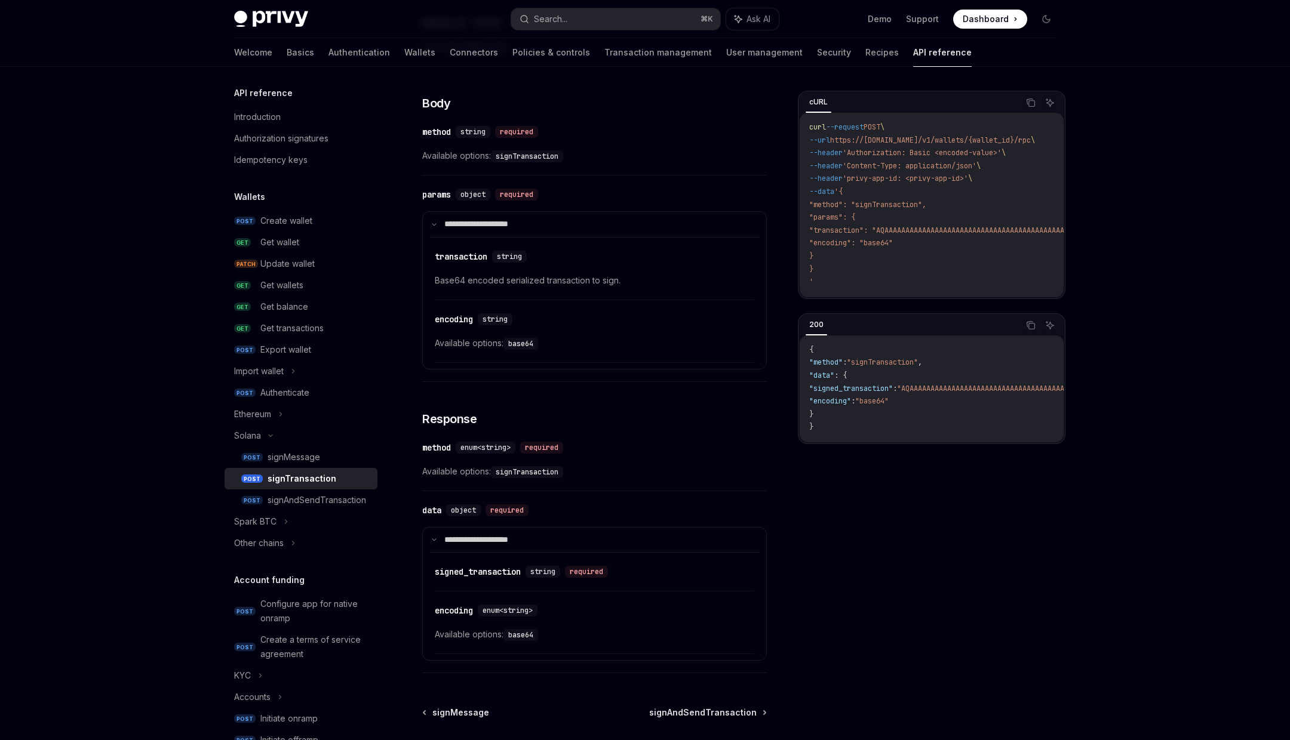
scroll to position [66, 0]
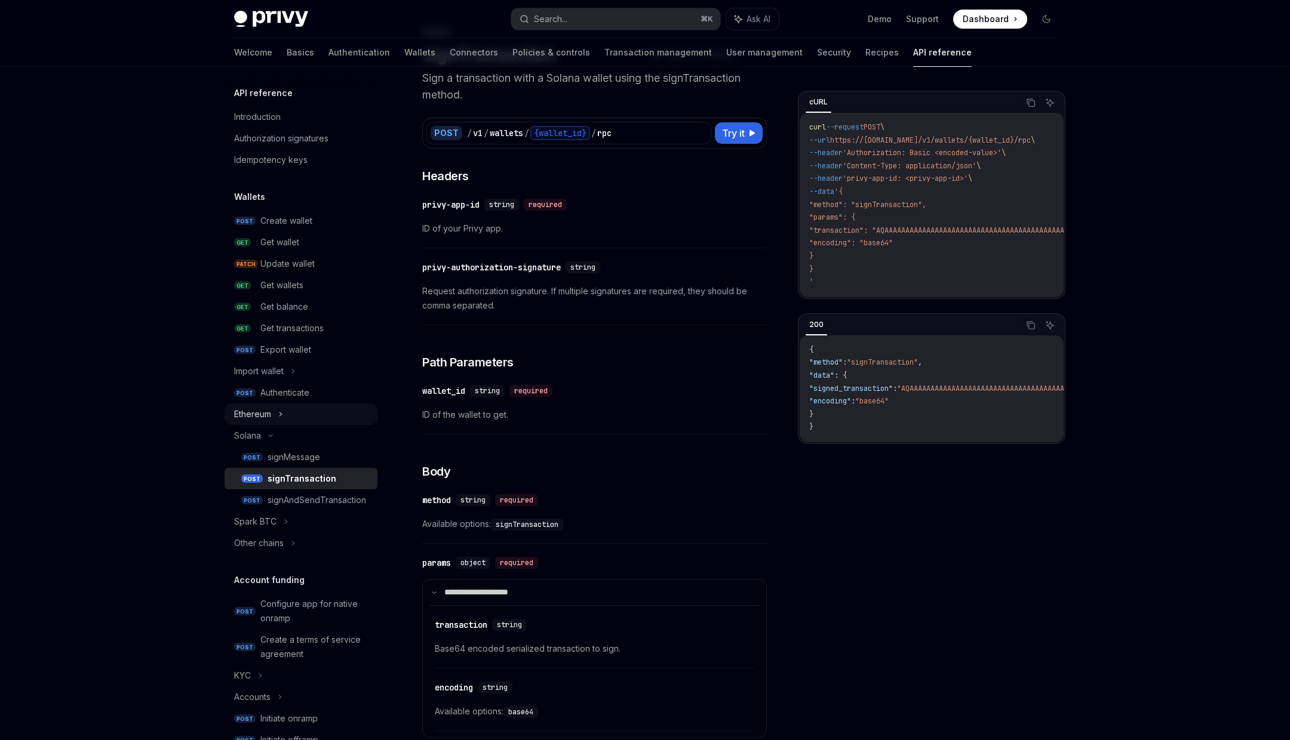
click at [276, 419] on div "Ethereum" at bounding box center [301, 414] width 153 height 21
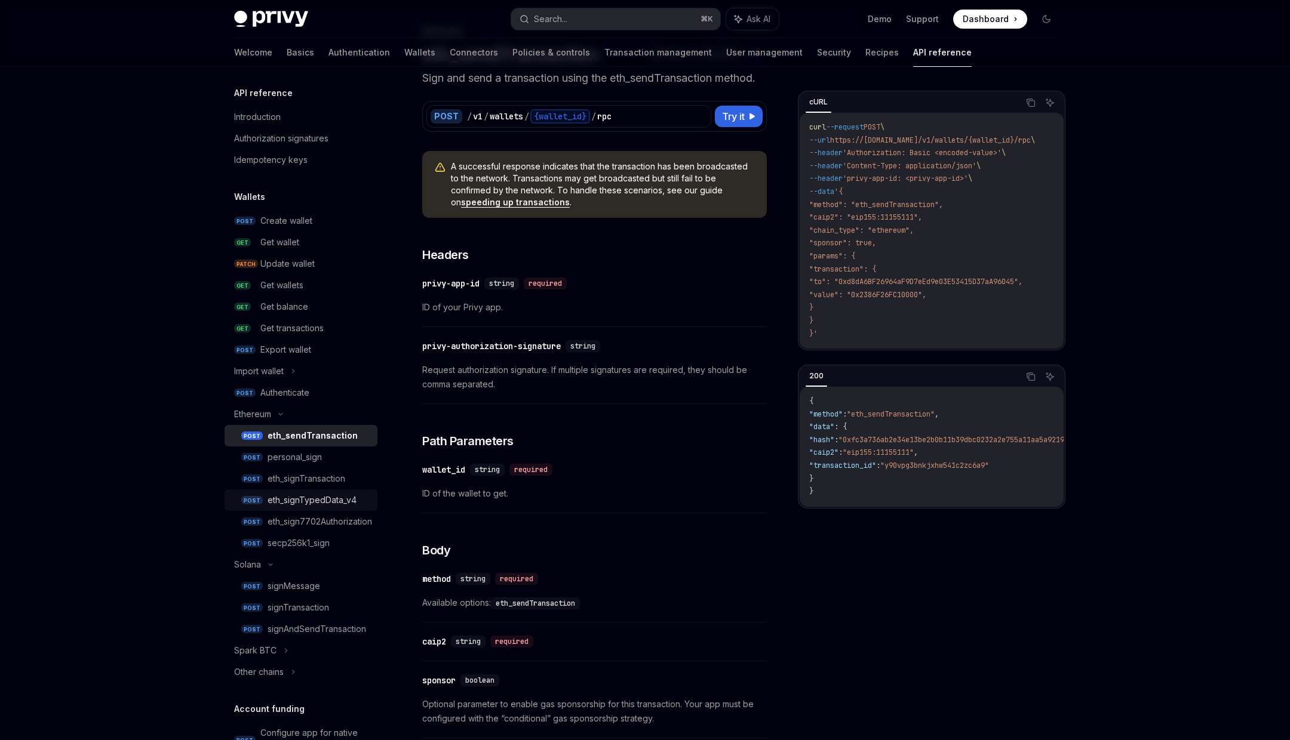
click at [334, 496] on div "eth_signTypedData_v4" at bounding box center [312, 500] width 89 height 14
type textarea "*"
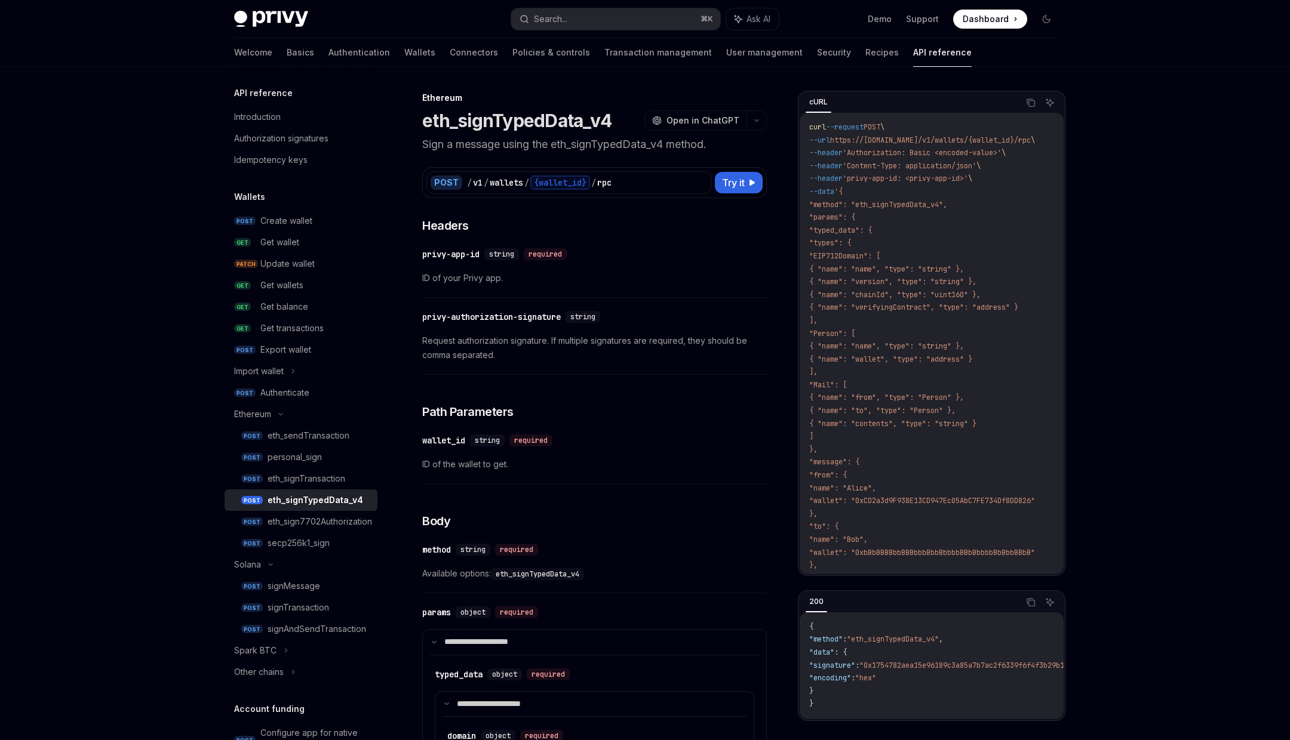
click at [871, 260] on span ""EIP712Domain": [" at bounding box center [844, 256] width 71 height 10
